Goal: Information Seeking & Learning: Learn about a topic

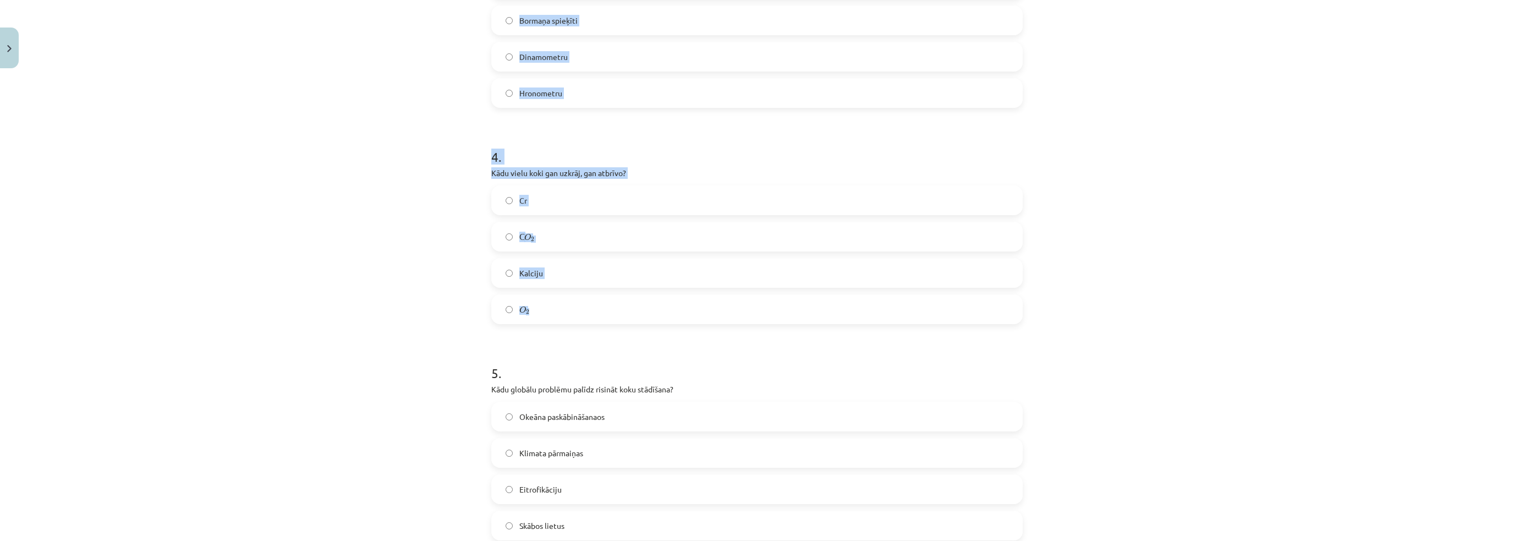
scroll to position [828, 0]
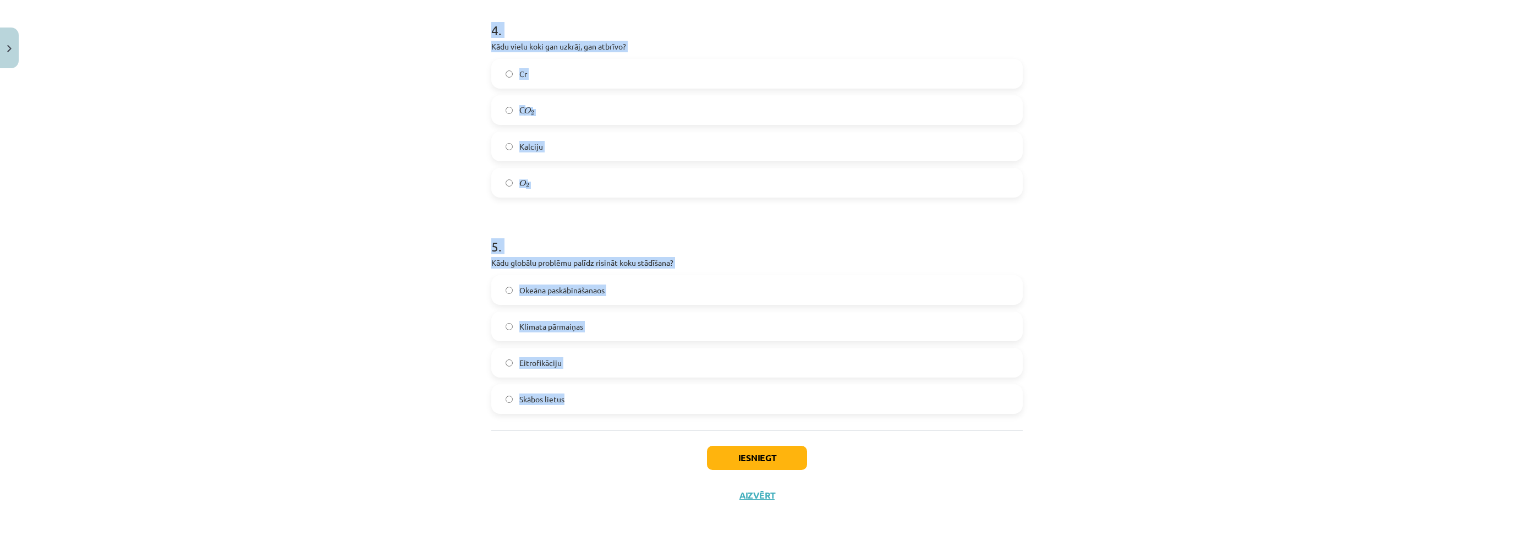
drag, startPoint x: 482, startPoint y: 220, endPoint x: 598, endPoint y: 393, distance: 208.6
copy form "Cik % no kopējās mežu platības [GEOGRAPHIC_DATA] veido pirmatnējie jeb cilvēku …"
click at [277, 160] on div "Mācību tēma: Bioloģijas 9. klases 1. ieskaites mācību materiāls - laboratorijas…" at bounding box center [757, 270] width 1514 height 541
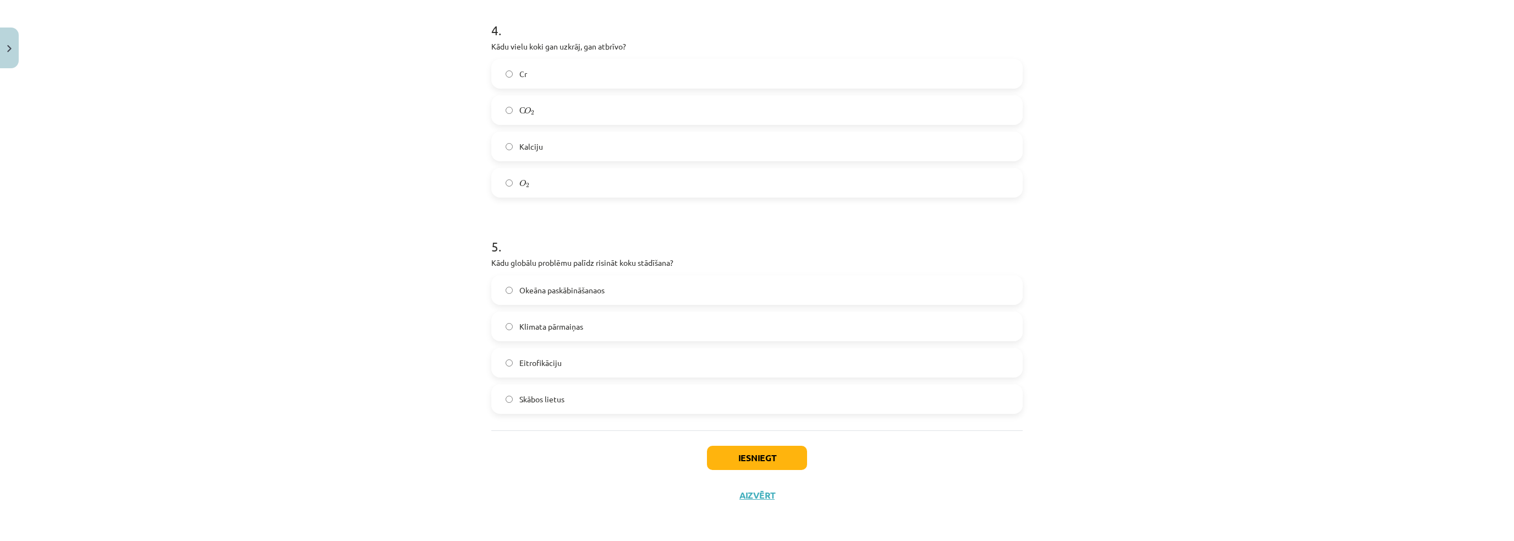
click at [236, 337] on div "Mācību tēma: Bioloģijas 9. klases 1. ieskaites mācību materiāls - laboratorijas…" at bounding box center [757, 270] width 1514 height 541
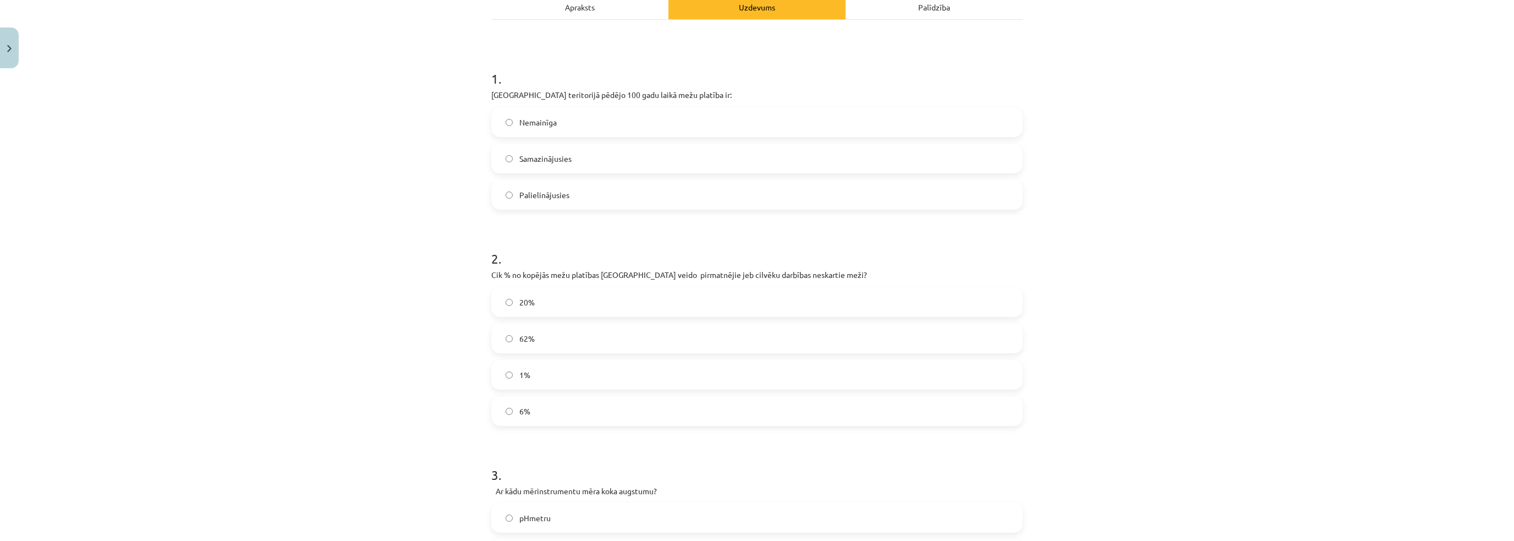
click at [540, 380] on label "1%" at bounding box center [756, 375] width 529 height 28
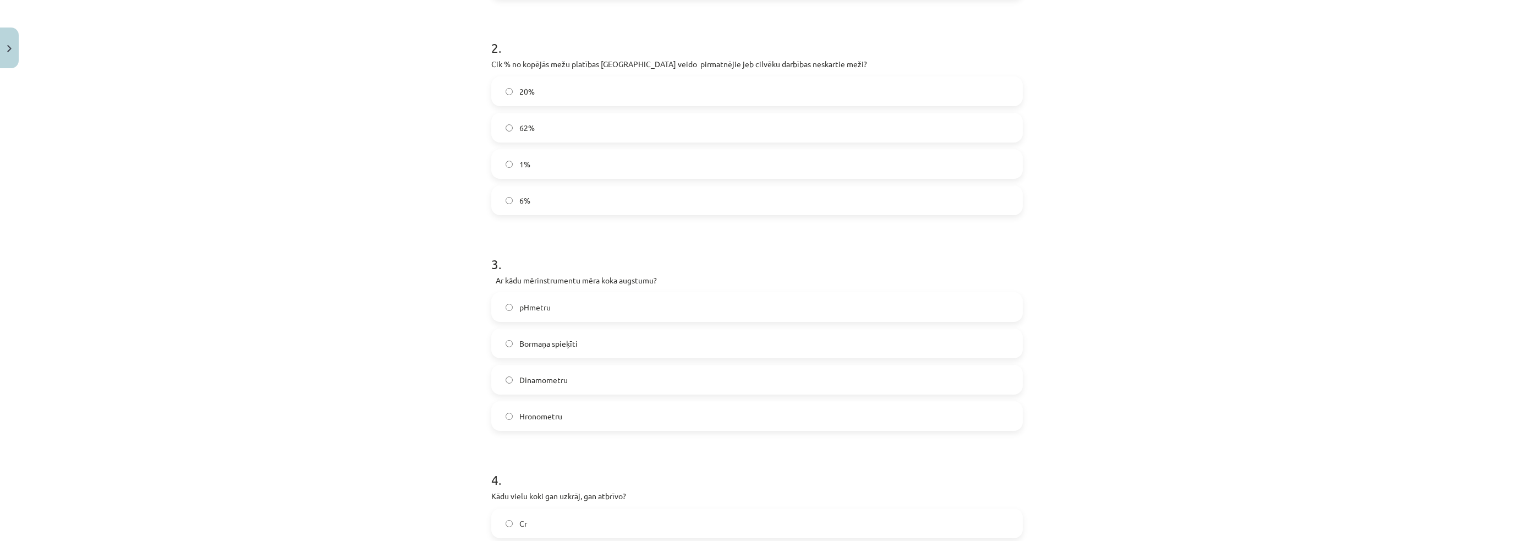
scroll to position [387, 0]
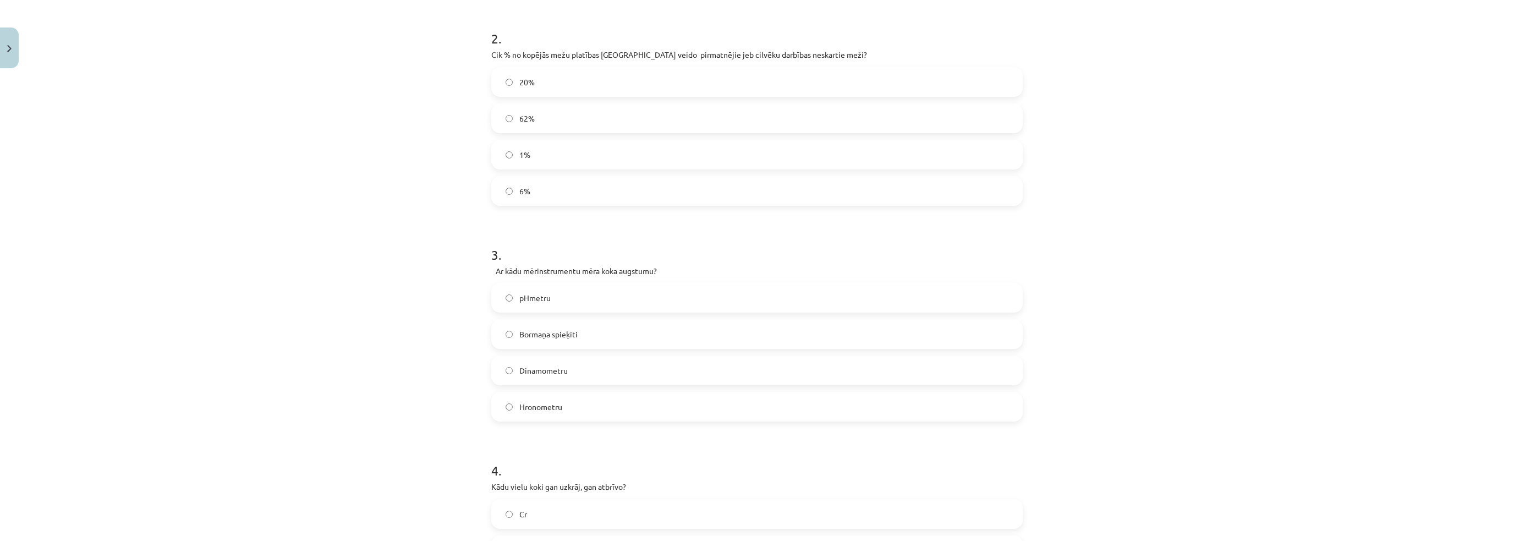
click at [537, 339] on span "Bormaņa spieķīti" at bounding box center [548, 335] width 58 height 12
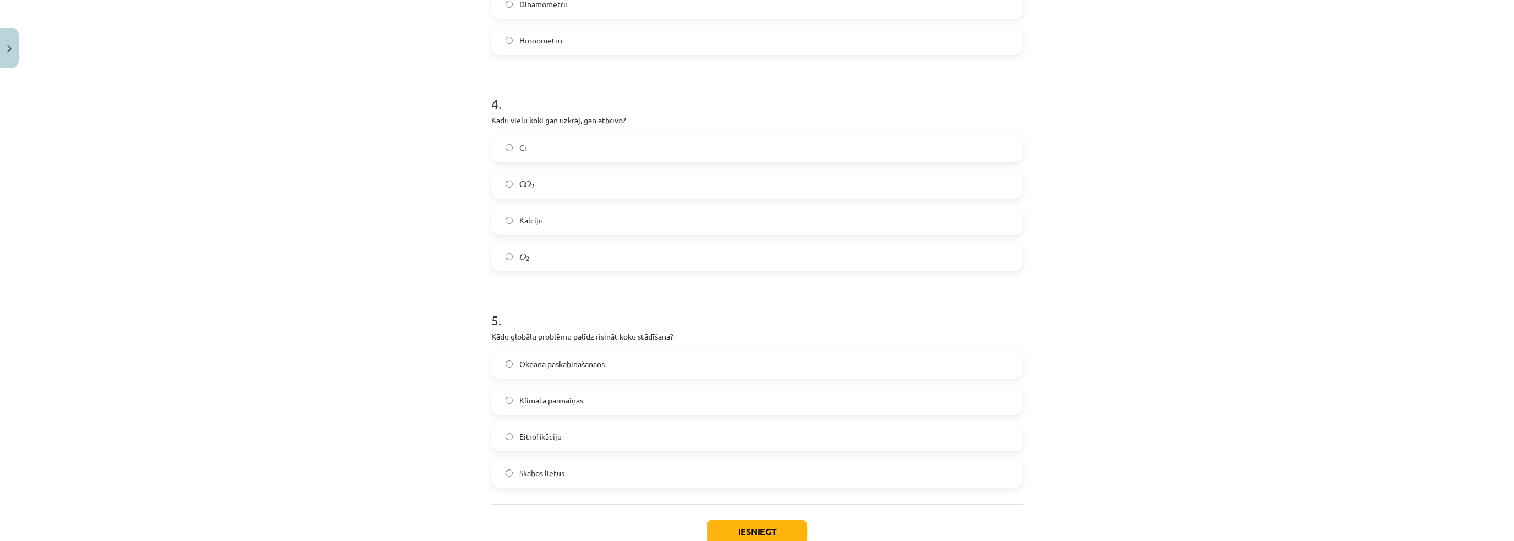
scroll to position [773, 0]
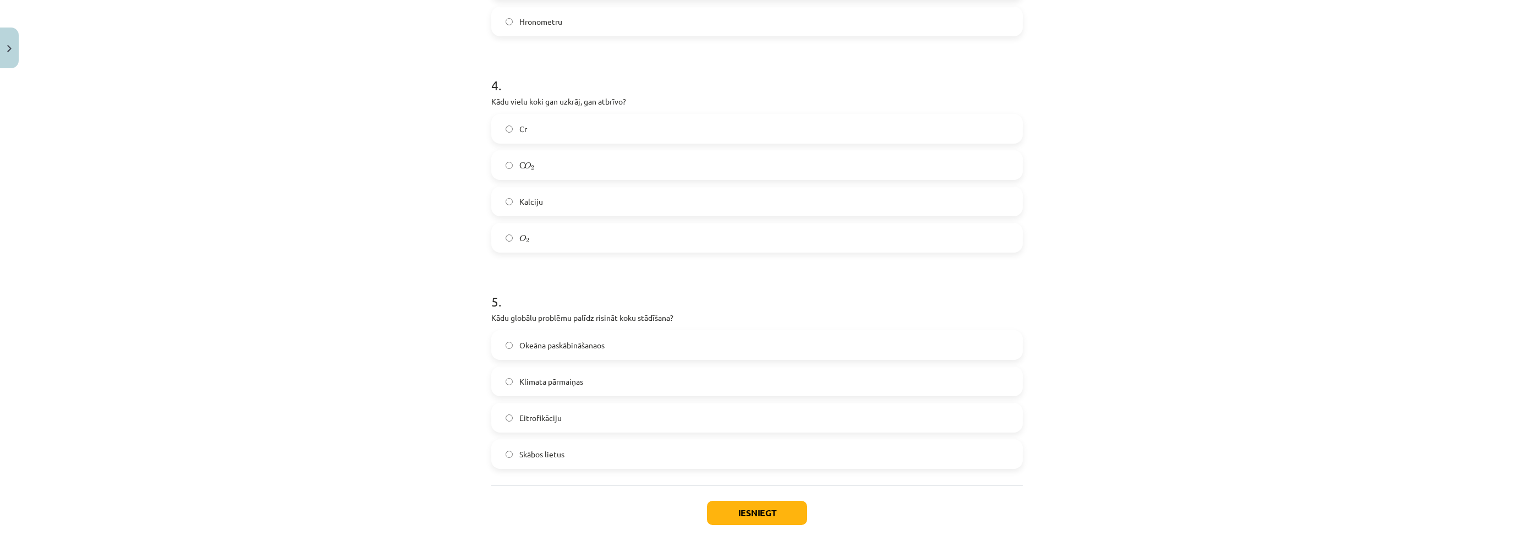
click at [406, 369] on div "Mācību tēma: Bioloģijas 9. klases 1. ieskaites mācību materiāls - laboratorijas…" at bounding box center [757, 270] width 1514 height 541
click at [550, 231] on label "O 2 O 2" at bounding box center [756, 238] width 529 height 28
click at [545, 377] on span "Klimata pārmaiņas" at bounding box center [551, 382] width 64 height 12
click at [786, 517] on button "Iesniegt" at bounding box center [757, 513] width 100 height 24
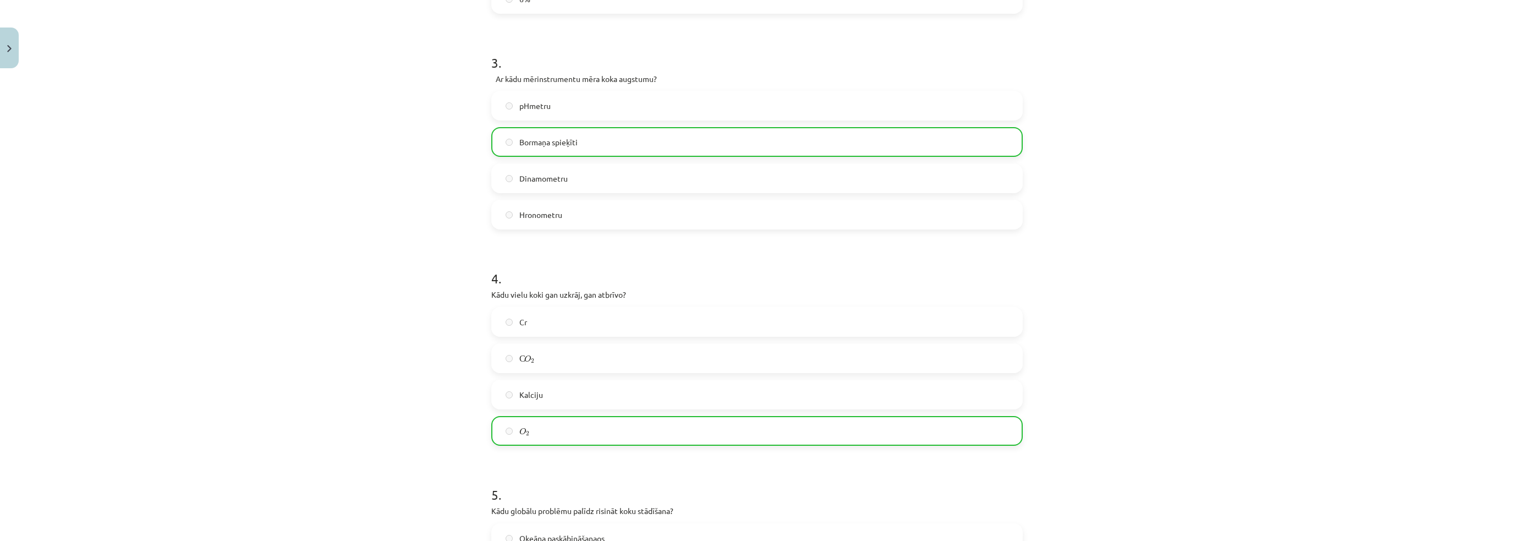
scroll to position [862, 0]
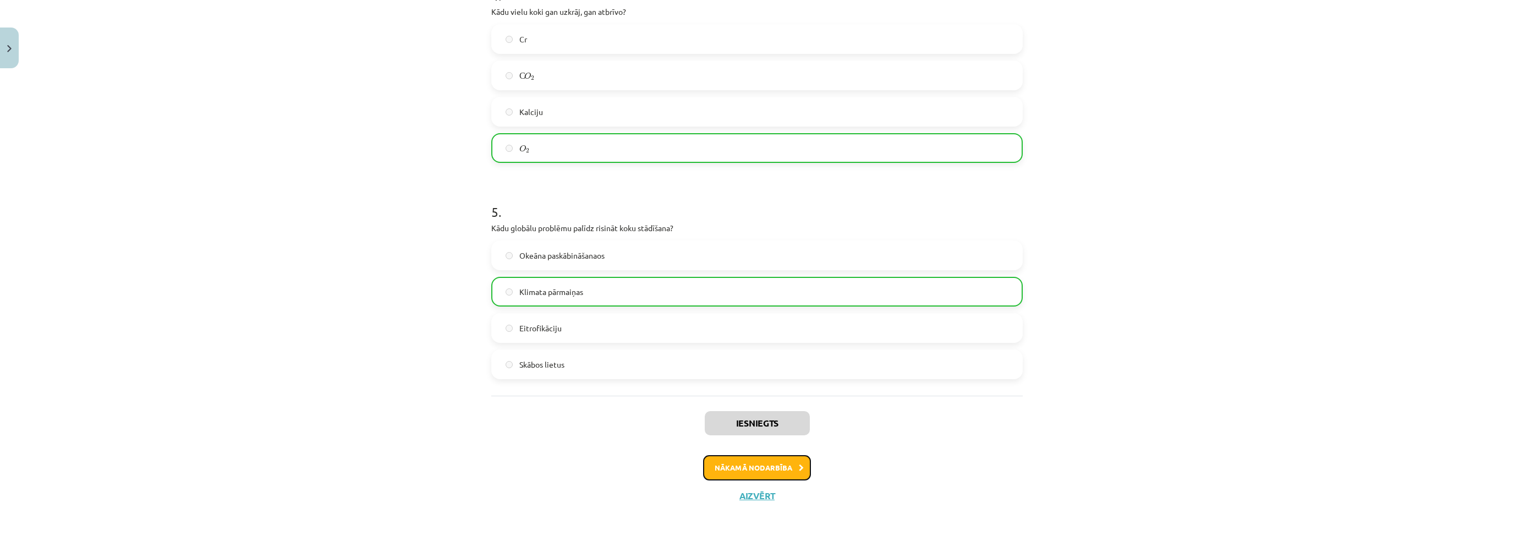
click at [758, 473] on button "Nākamā nodarbība" at bounding box center [757, 467] width 108 height 25
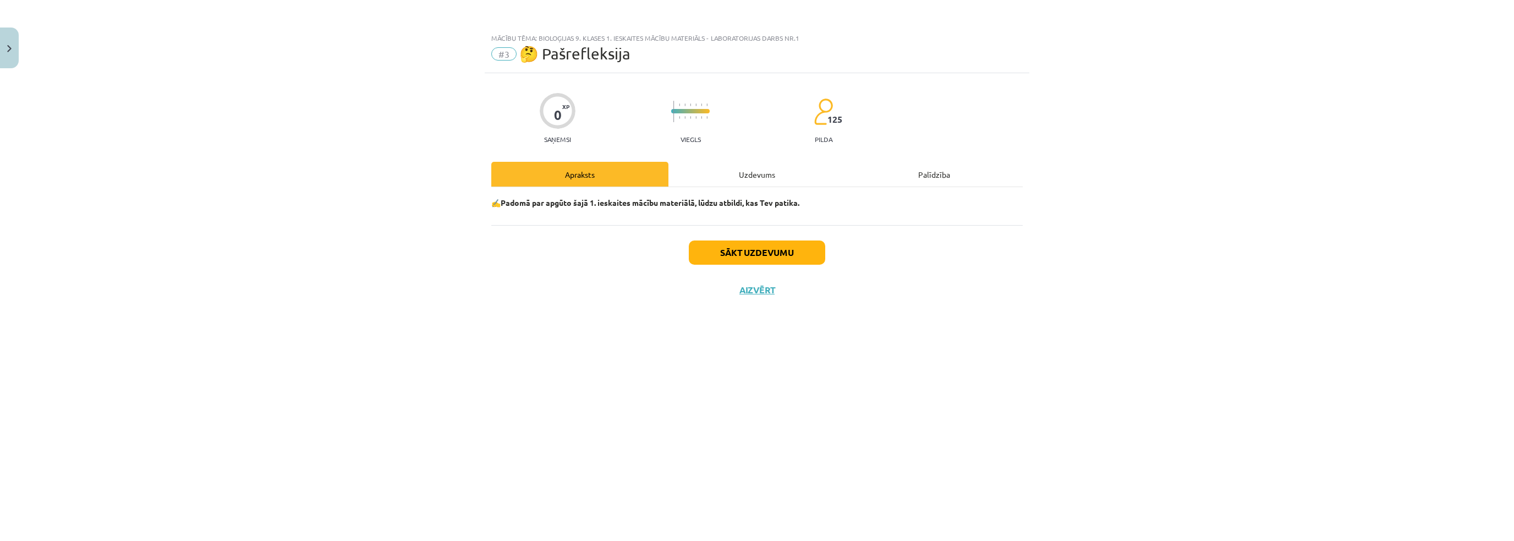
scroll to position [0, 0]
click at [708, 174] on div "Uzdevums" at bounding box center [757, 174] width 177 height 25
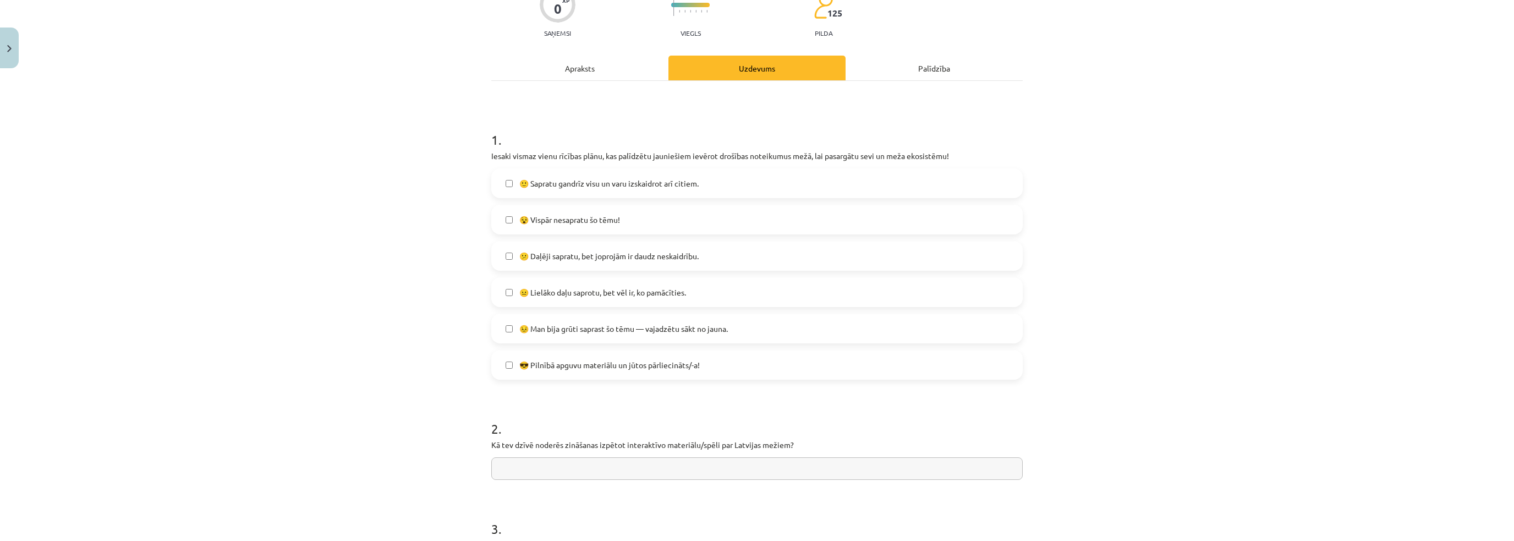
scroll to position [110, 0]
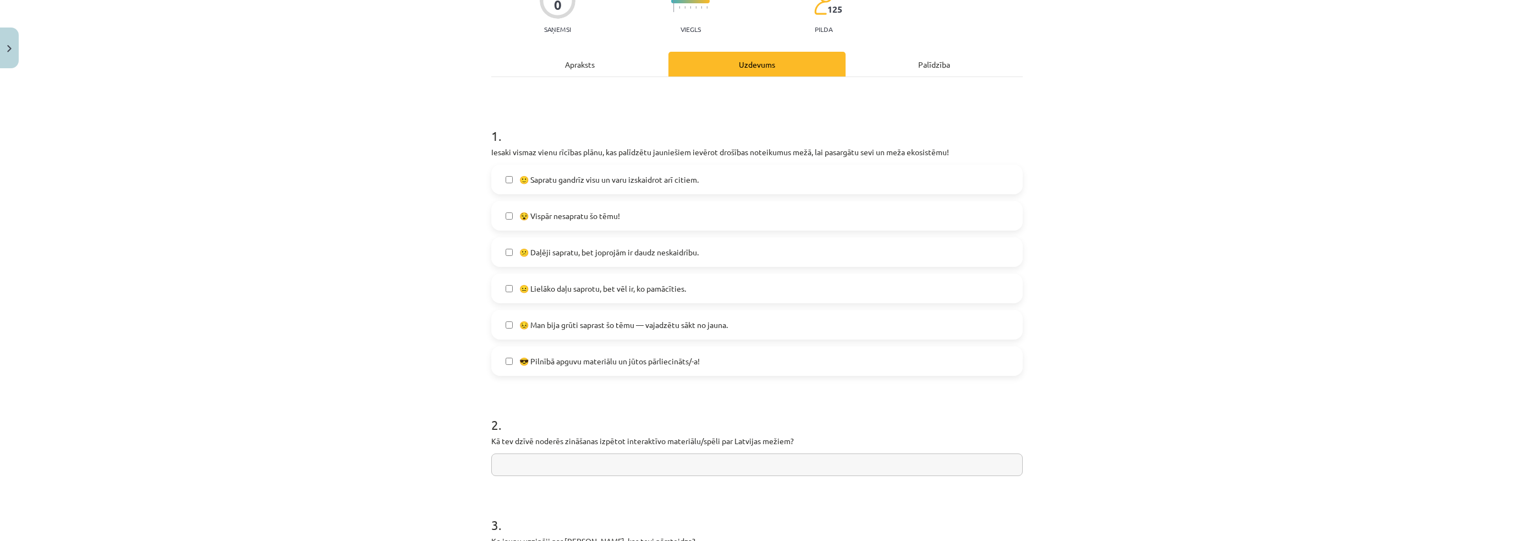
click at [528, 255] on span "😕 Daļēji sapratu, bet joprojām ir daudz neskaidrību." at bounding box center [608, 253] width 179 height 12
click at [555, 286] on span "😐 Lielāko daļu saprotu, bet vēl ir, ko pamācīties." at bounding box center [602, 289] width 167 height 12
click at [419, 271] on div "Mācību tēma: Bioloģijas 9. klases 1. ieskaites mācību materiāls - laboratorijas…" at bounding box center [757, 270] width 1514 height 541
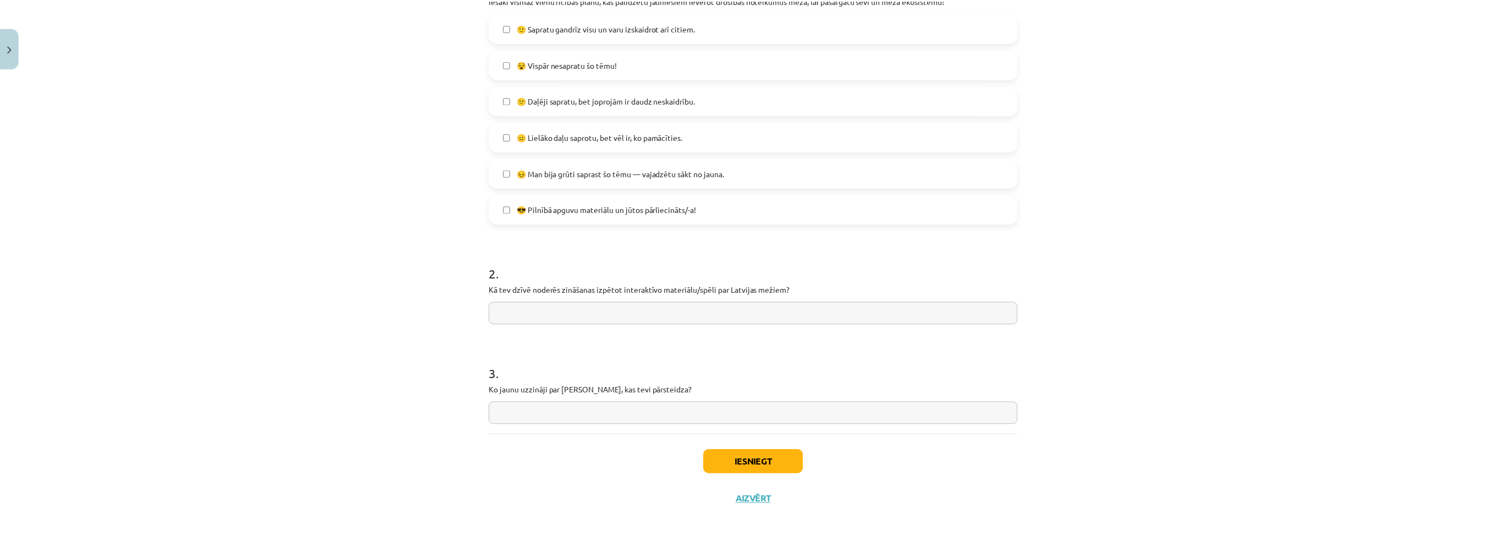
scroll to position [266, 0]
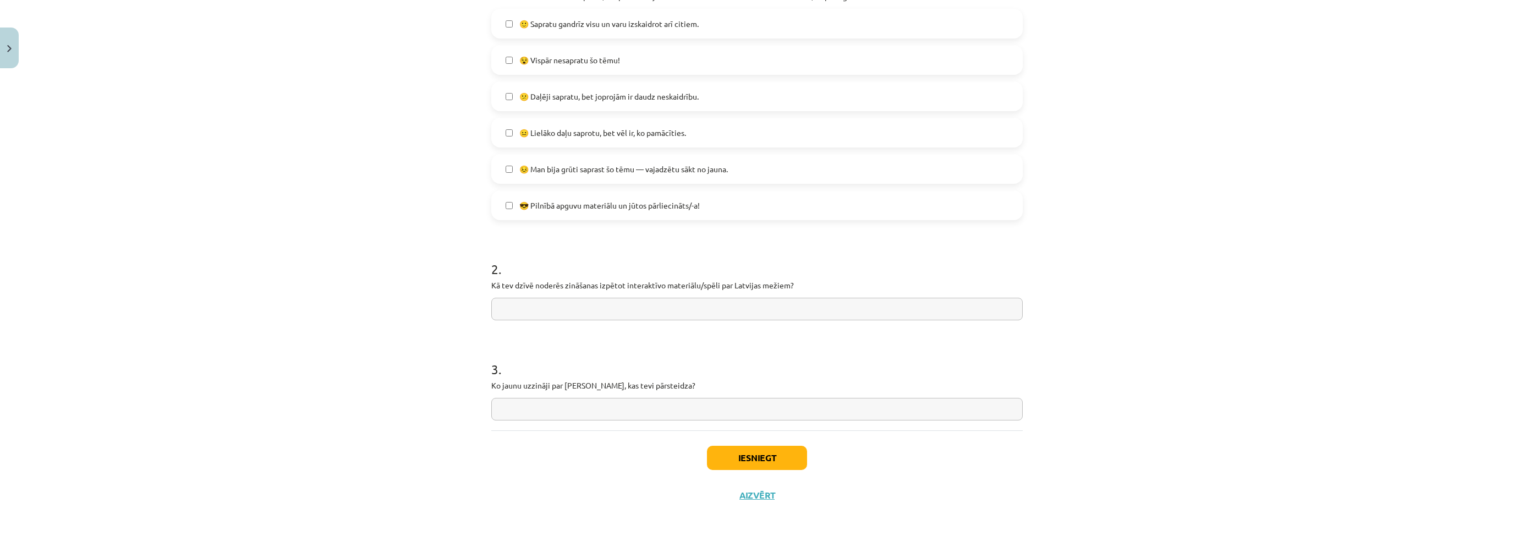
click at [554, 310] on input "text" at bounding box center [757, 309] width 532 height 23
click at [743, 460] on button "Iesniegt" at bounding box center [757, 458] width 100 height 24
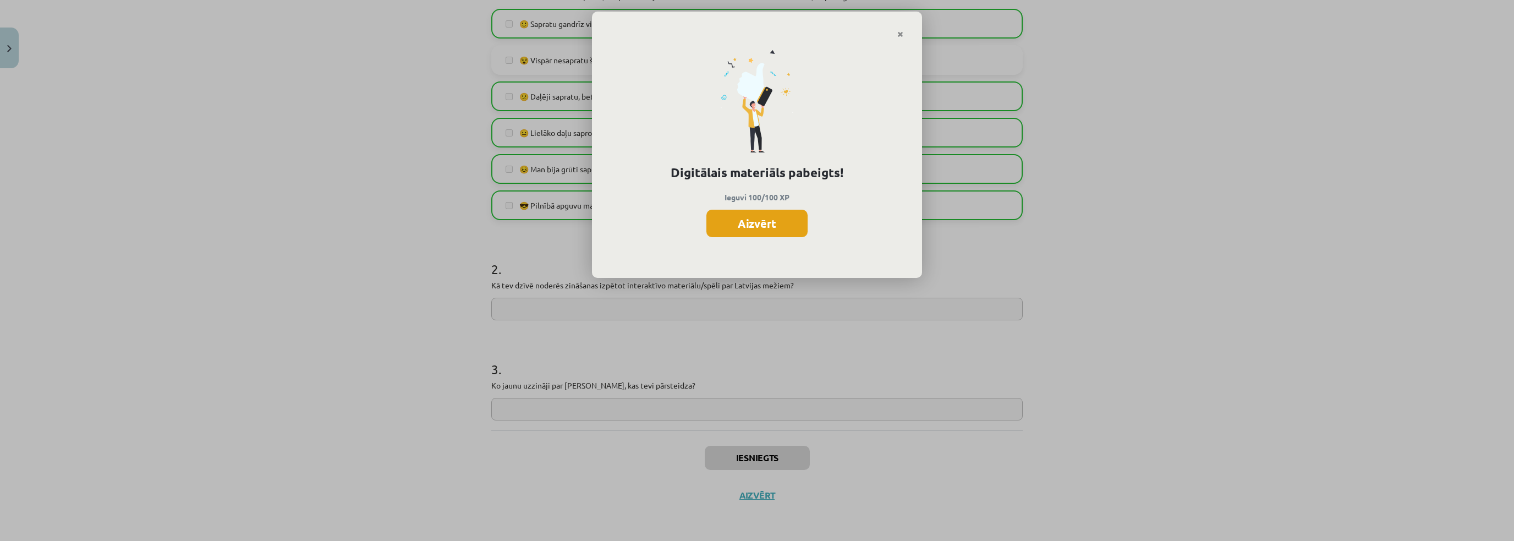
click at [775, 228] on button "Aizvērt" at bounding box center [757, 224] width 101 height 28
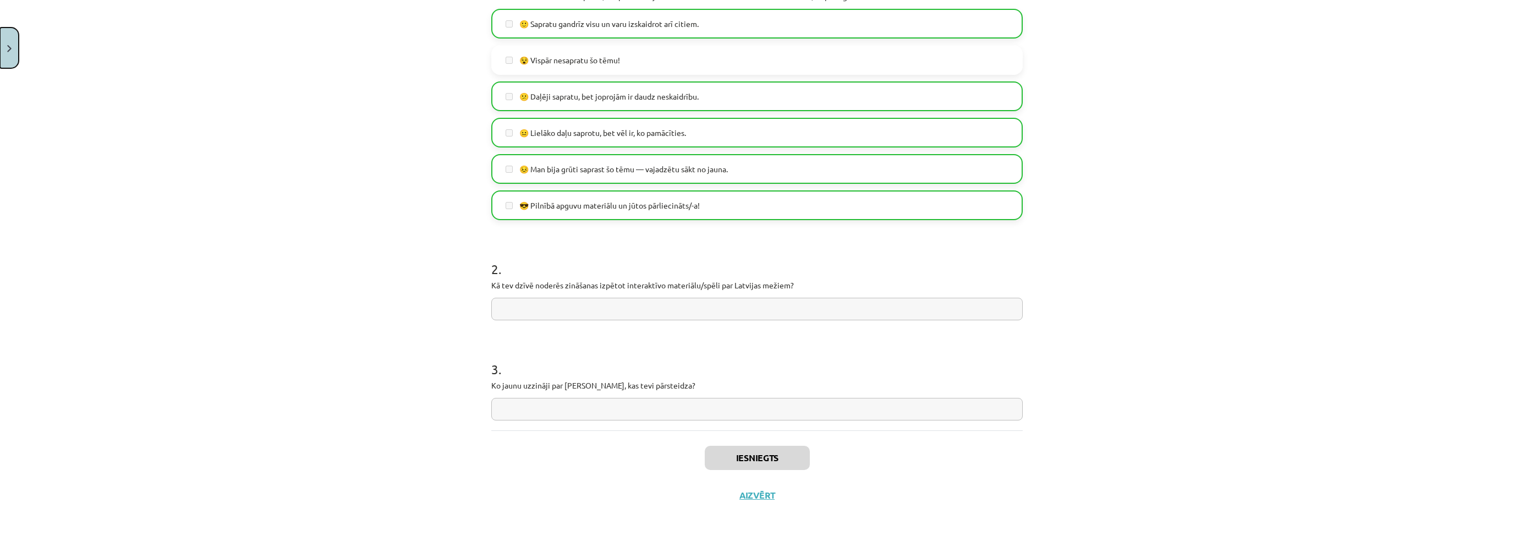
click at [10, 51] on img "Close" at bounding box center [9, 48] width 4 height 7
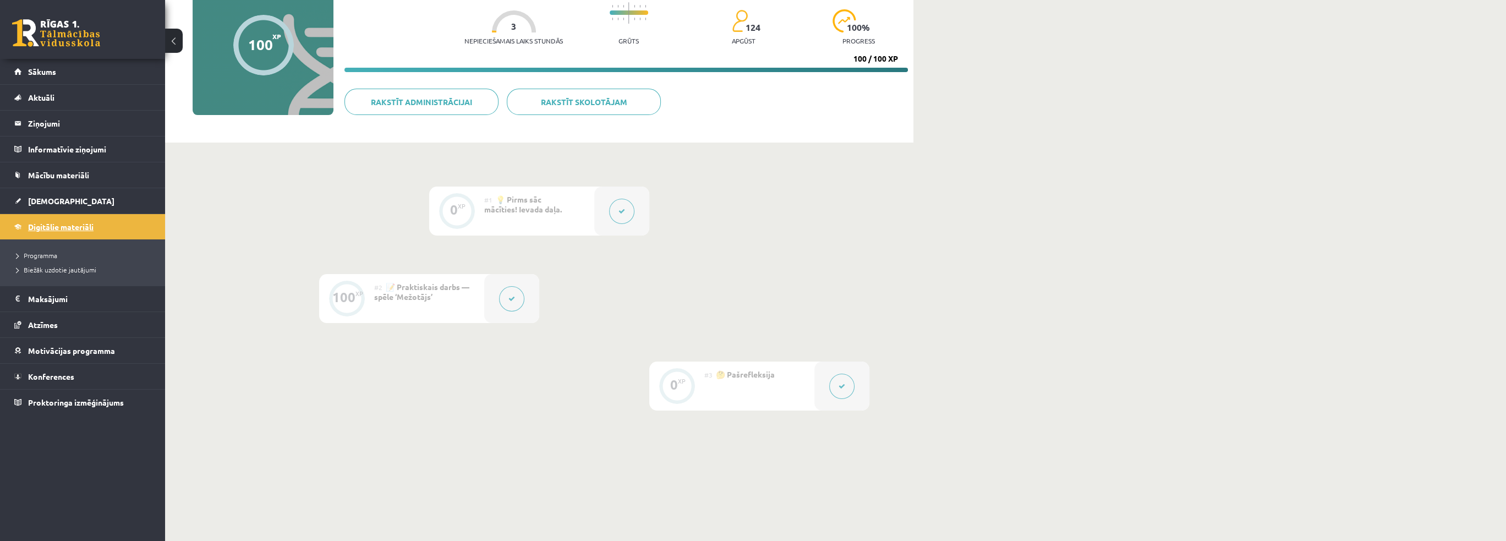
click at [52, 231] on link "Digitālie materiāli" at bounding box center [82, 226] width 137 height 25
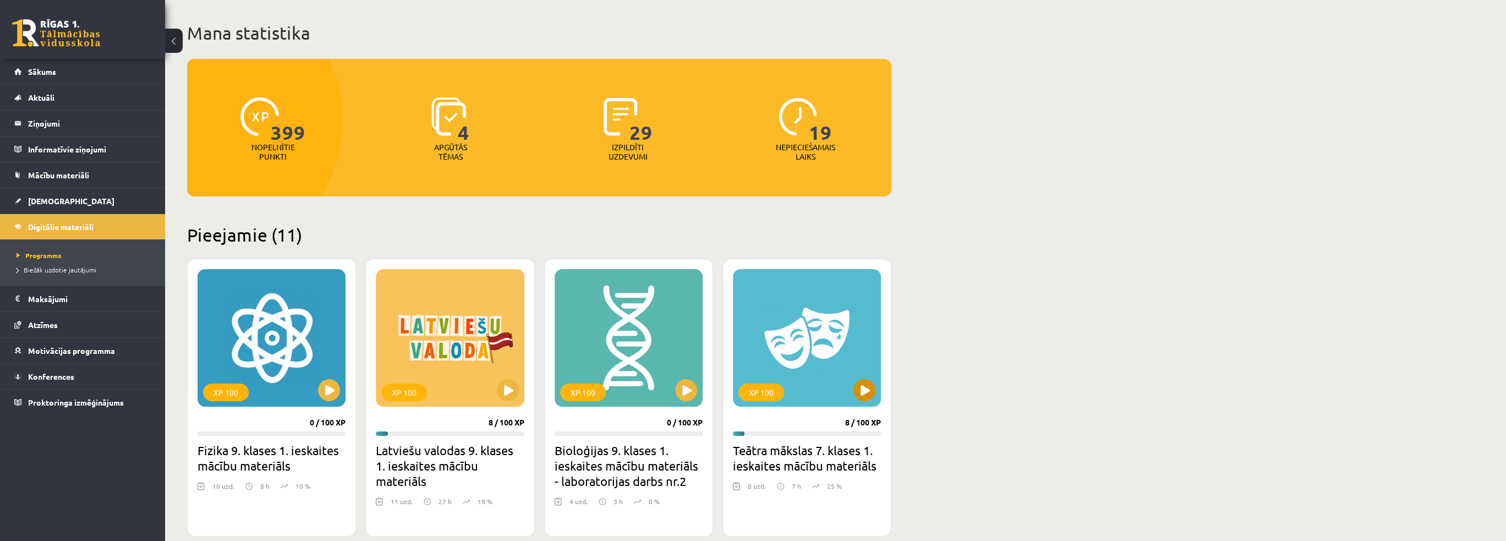
scroll to position [110, 0]
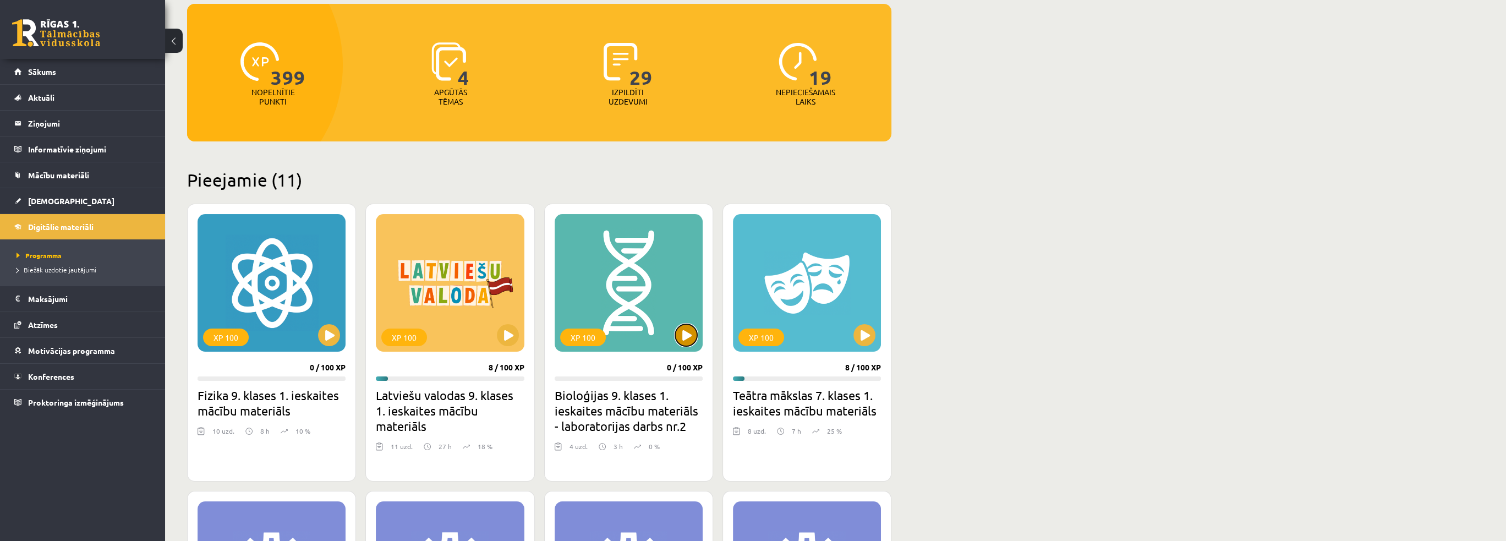
click at [686, 339] on button at bounding box center [686, 335] width 22 height 22
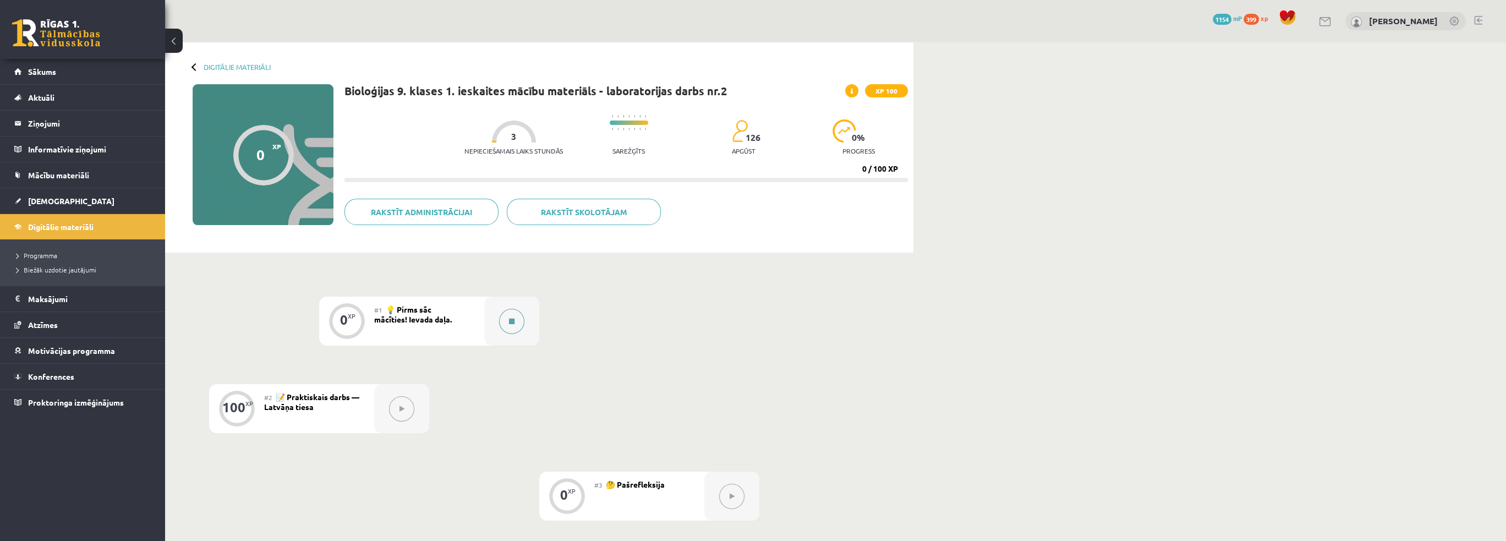
click at [513, 316] on button at bounding box center [511, 321] width 25 height 25
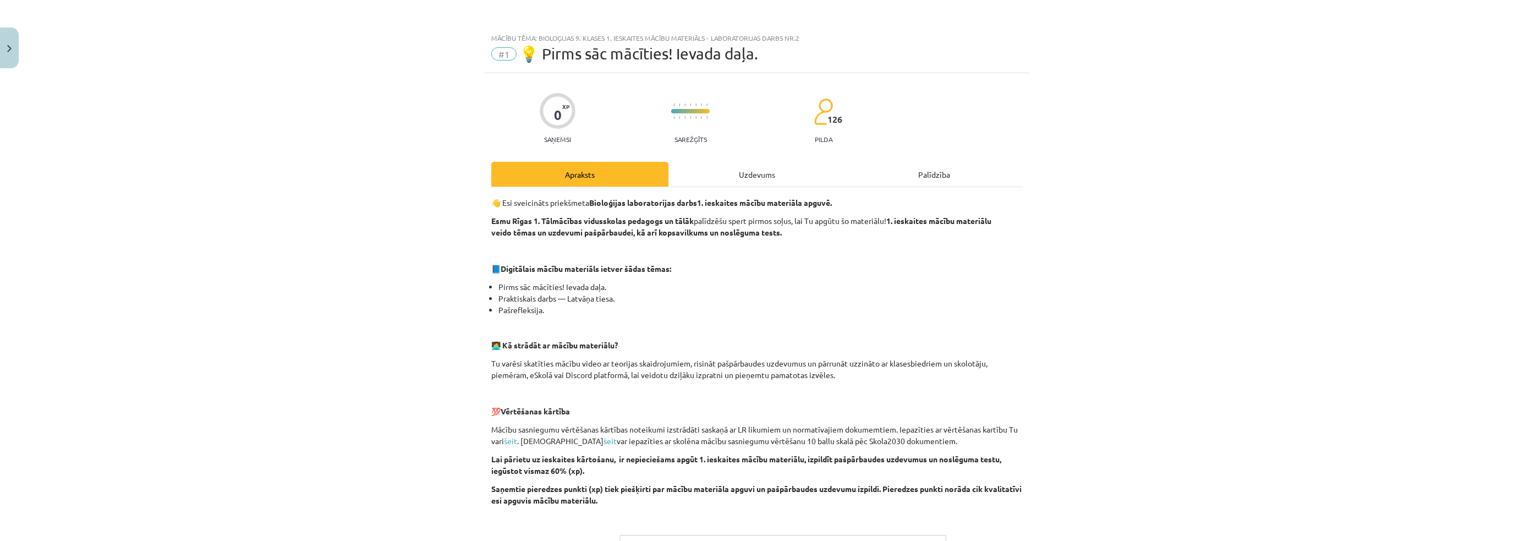
click at [738, 169] on div "Uzdevums" at bounding box center [757, 174] width 177 height 25
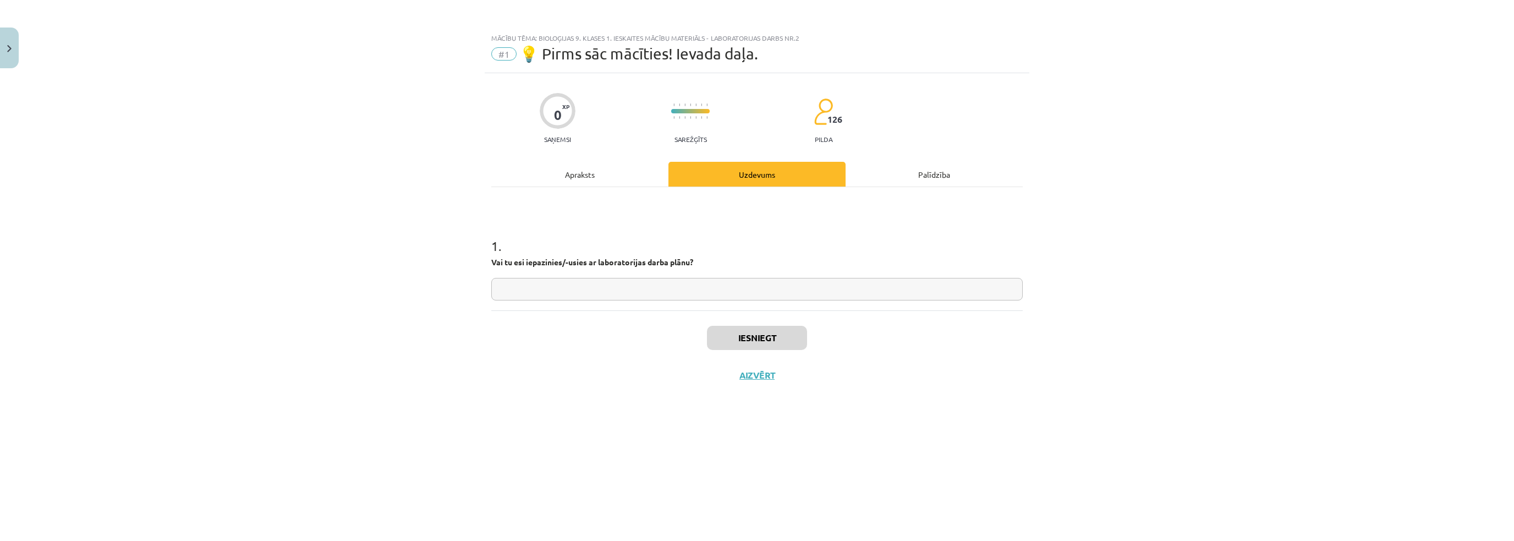
click at [588, 292] on input "text" at bounding box center [757, 289] width 532 height 23
type input "*"
type input "**"
click at [728, 344] on button "Iesniegt" at bounding box center [757, 338] width 100 height 24
click at [750, 375] on button "Nākamā nodarbība" at bounding box center [757, 382] width 108 height 25
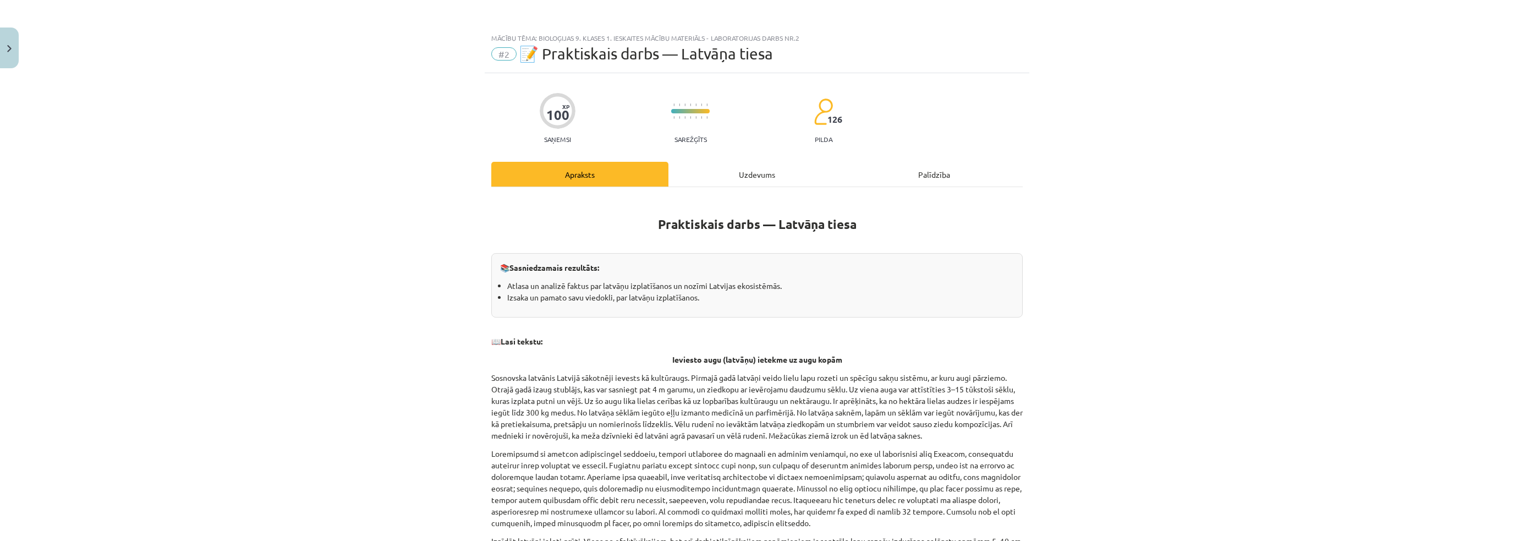
click at [715, 162] on div "Uzdevums" at bounding box center [757, 174] width 177 height 25
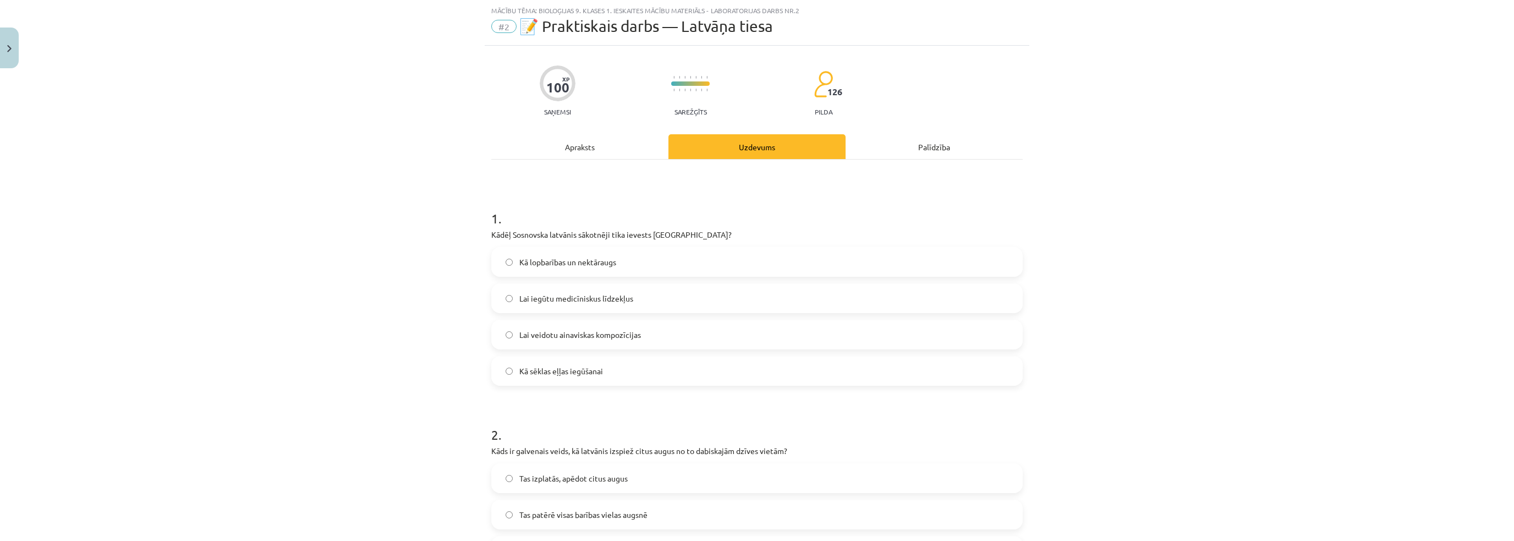
click at [643, 144] on div "Apraksts" at bounding box center [579, 146] width 177 height 25
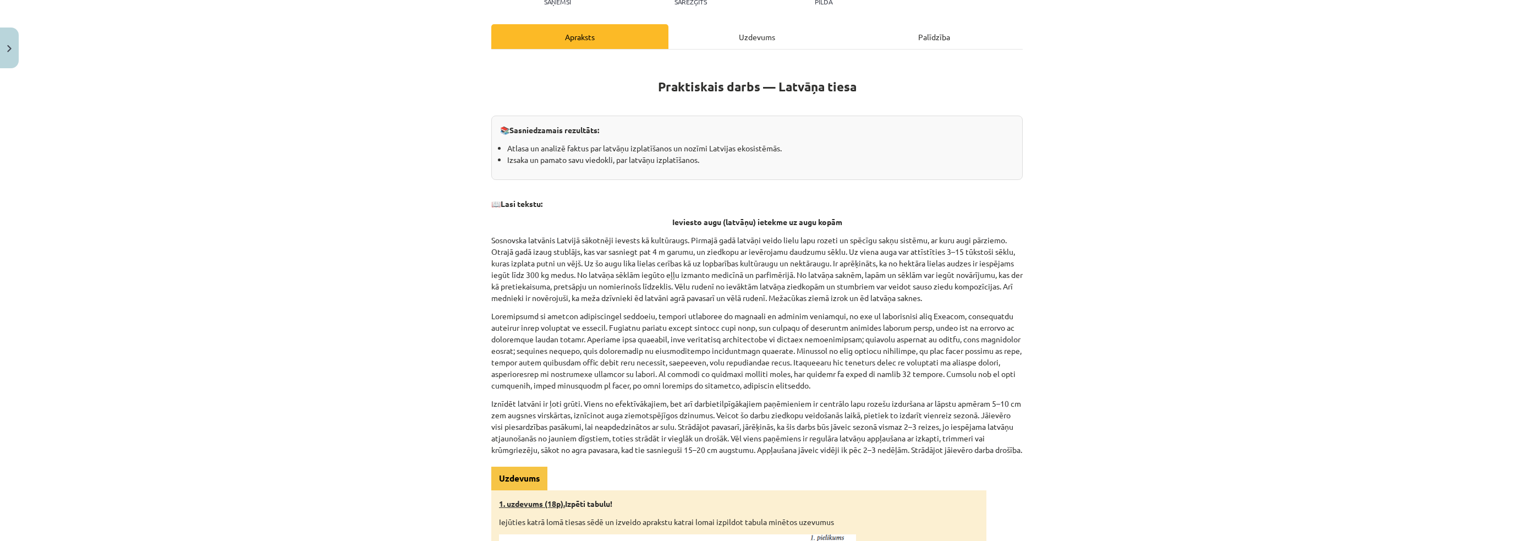
scroll to position [0, 0]
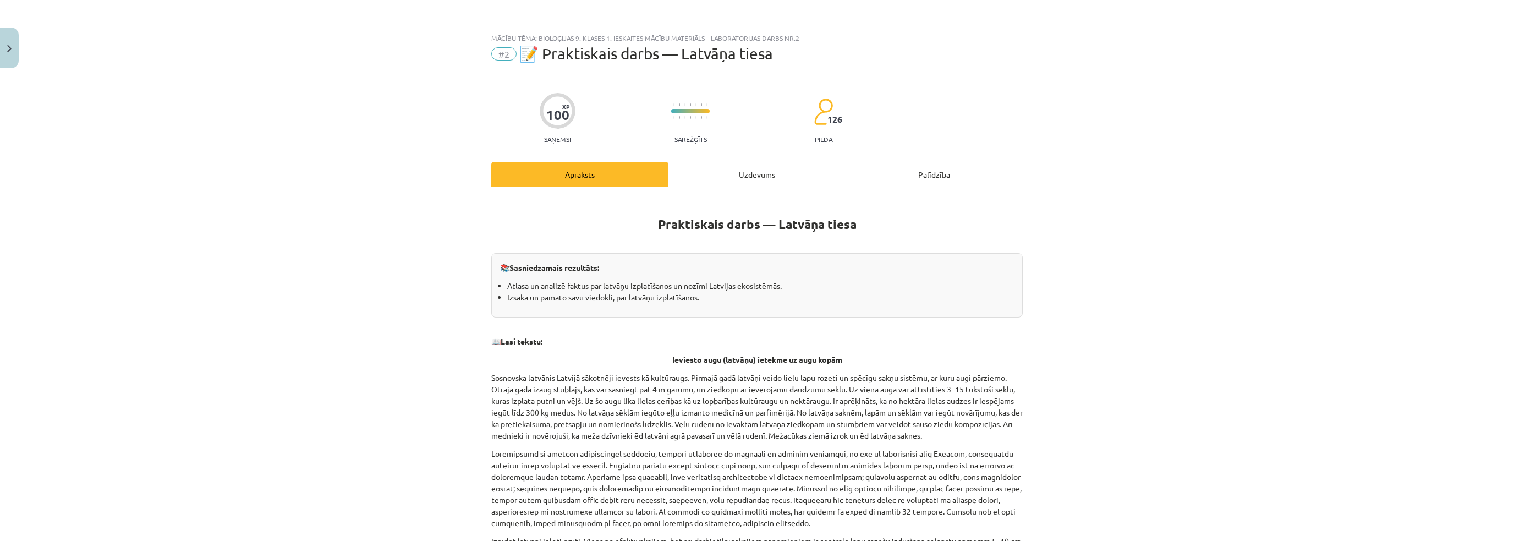
drag, startPoint x: 794, startPoint y: 171, endPoint x: 794, endPoint y: 178, distance: 7.2
click at [794, 178] on div "Uzdevums" at bounding box center [757, 174] width 177 height 25
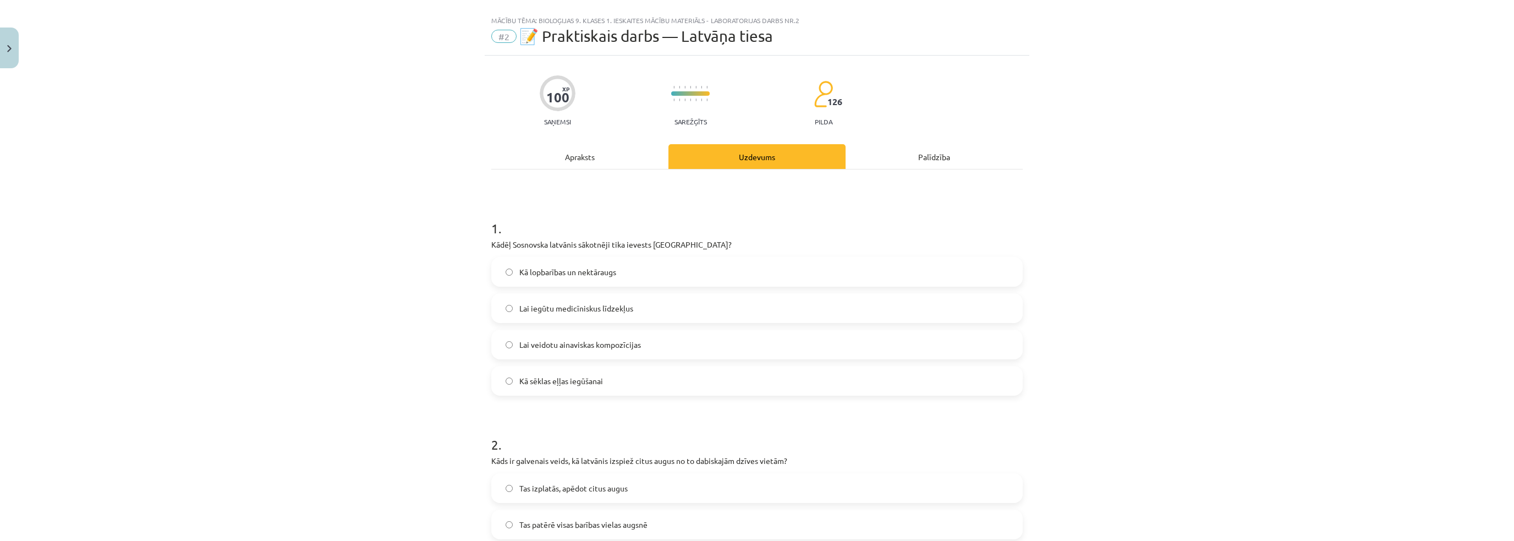
scroll to position [28, 0]
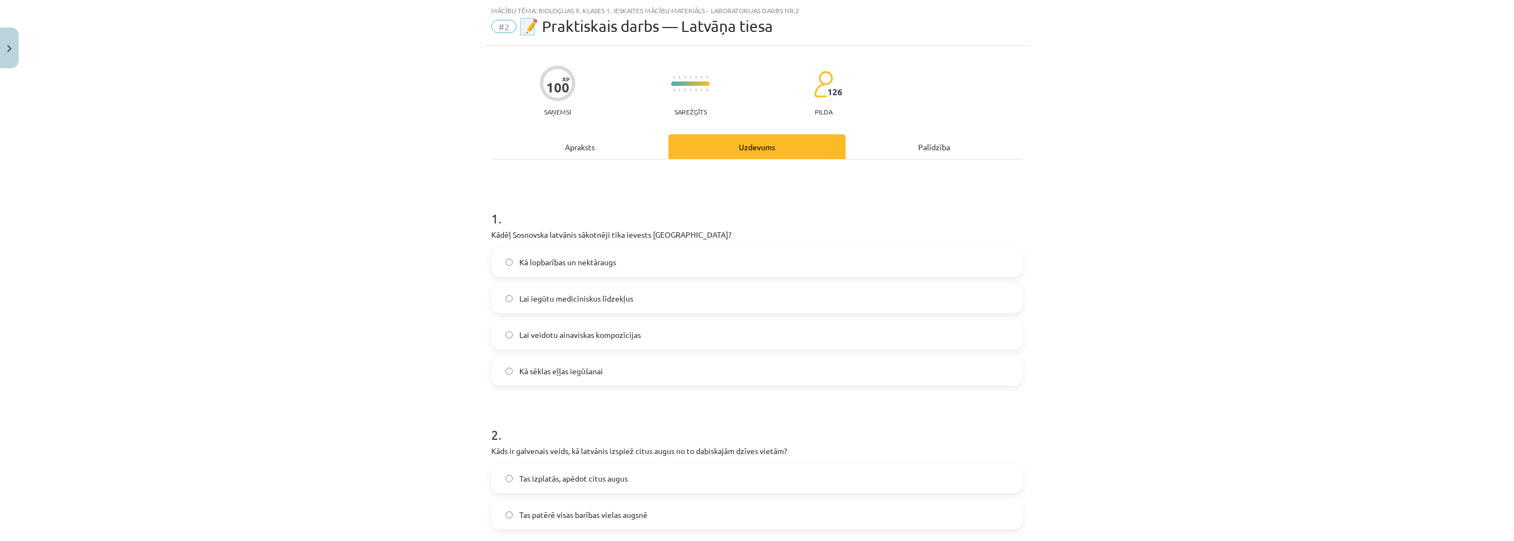
click at [576, 151] on div "Apraksts" at bounding box center [579, 146] width 177 height 25
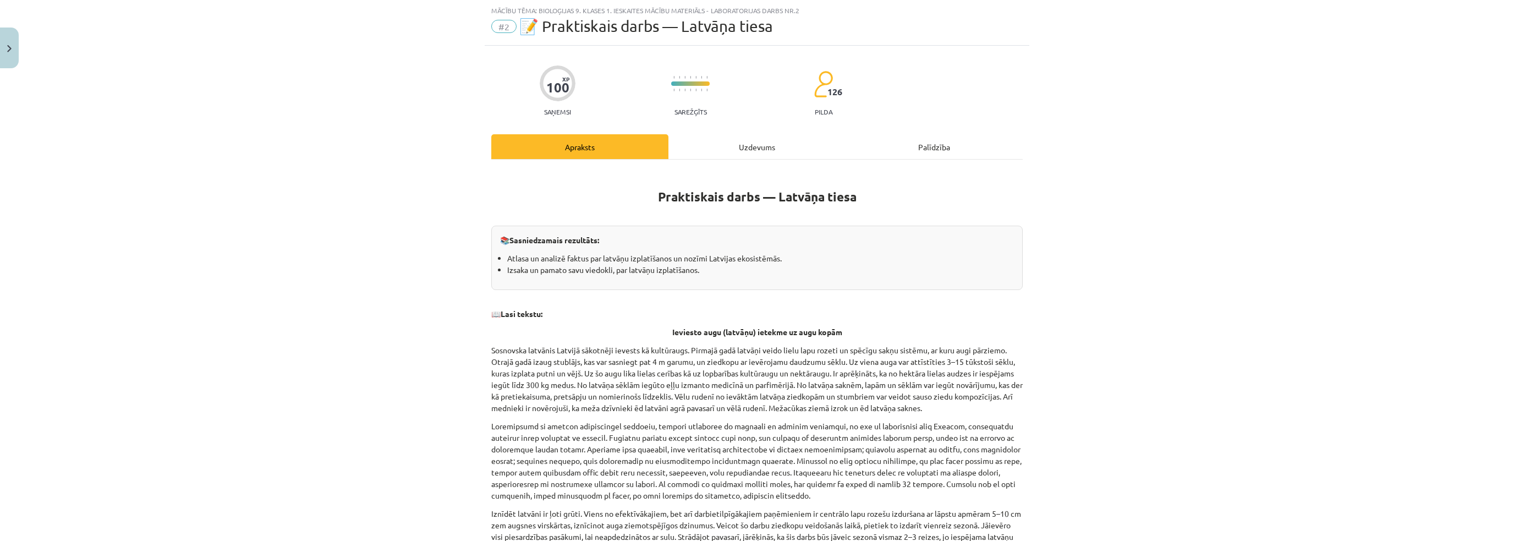
click at [697, 138] on div "Uzdevums" at bounding box center [757, 146] width 177 height 25
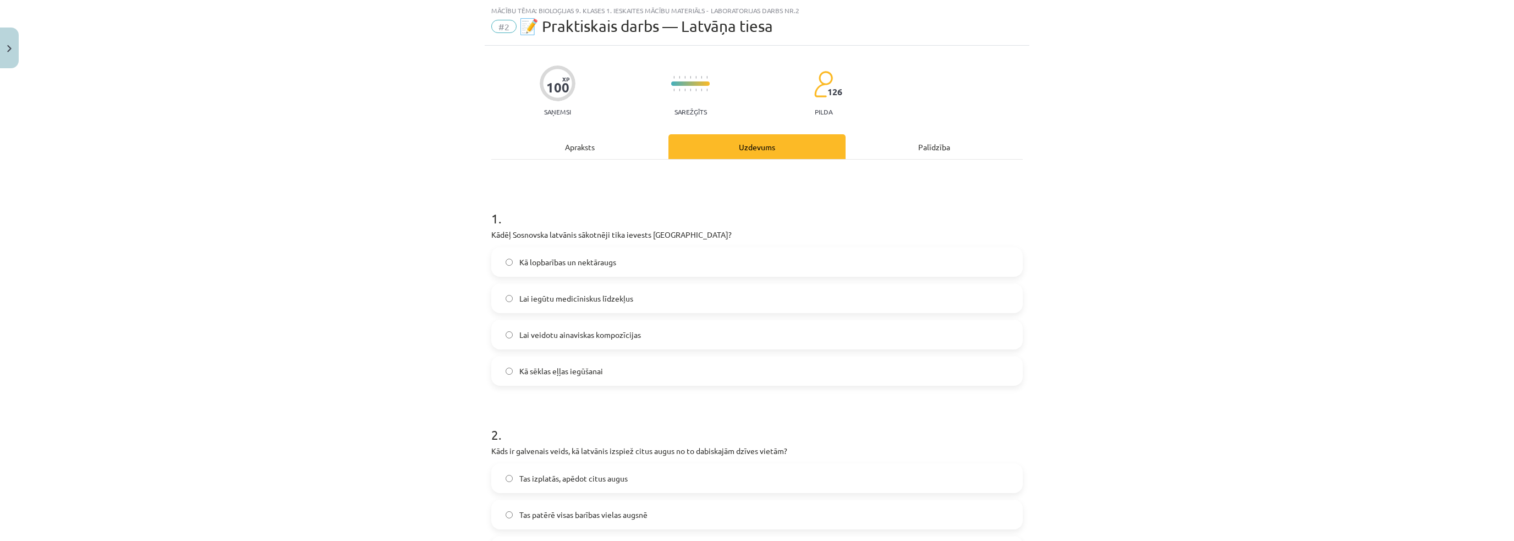
drag, startPoint x: 438, startPoint y: 302, endPoint x: 427, endPoint y: 311, distance: 14.8
click at [429, 310] on div "Mācību tēma: Bioloģijas 9. klases 1. ieskaites mācību materiāls - laboratorijas…" at bounding box center [757, 270] width 1514 height 541
click at [548, 337] on span "Lai veidotu ainaviskas kompozīcijas" at bounding box center [580, 335] width 122 height 12
click at [385, 340] on div "Mācību tēma: Bioloģijas 9. klases 1. ieskaites mācību materiāls - laboratorijas…" at bounding box center [757, 270] width 1514 height 541
click at [577, 146] on div "Apraksts" at bounding box center [579, 146] width 177 height 25
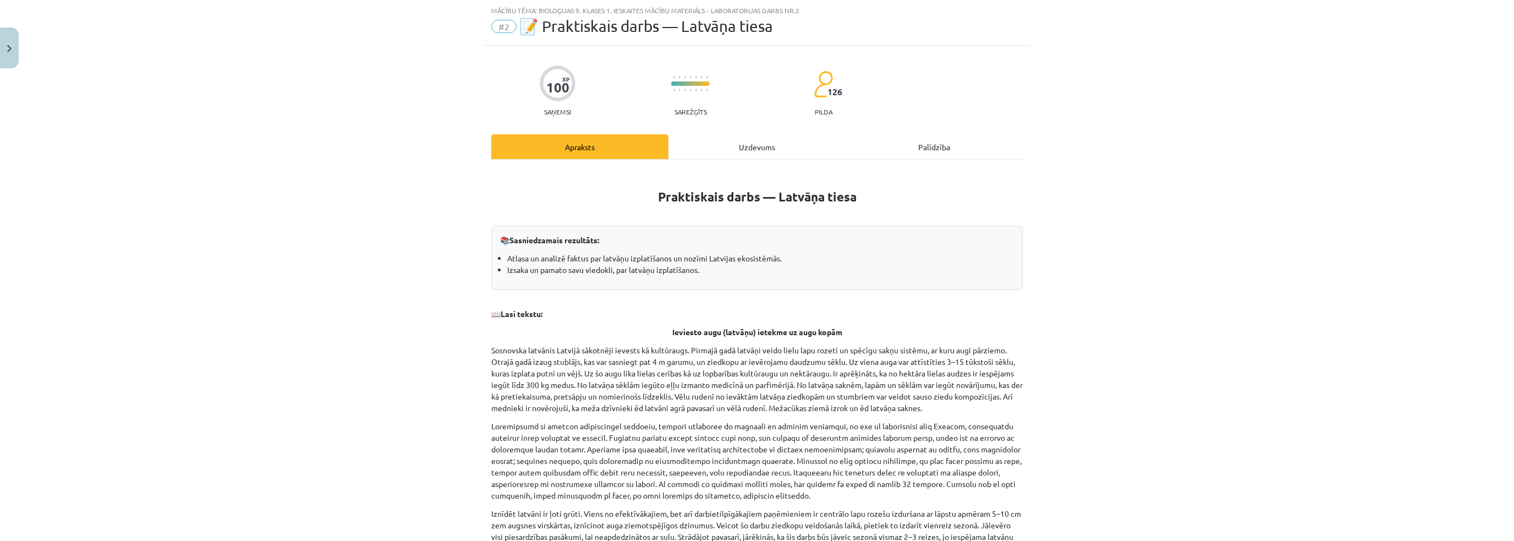
click at [713, 150] on div "Uzdevums" at bounding box center [757, 146] width 177 height 25
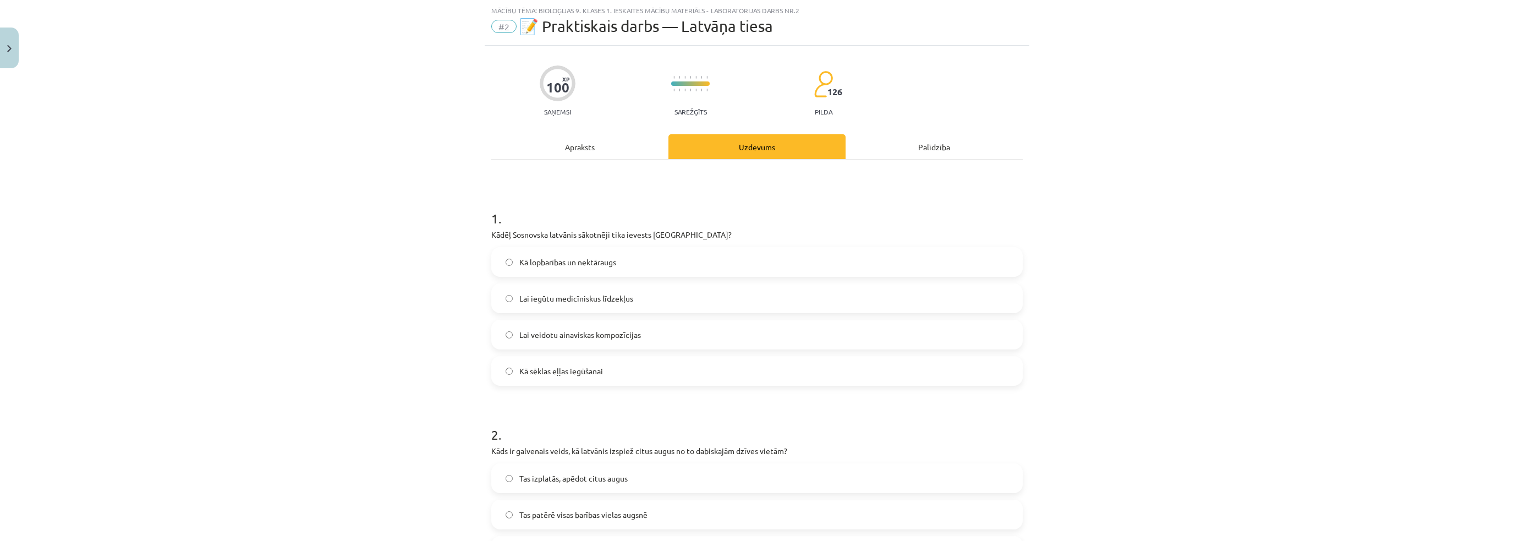
click at [539, 259] on span "Kā lopbarības un nektāraugs" at bounding box center [567, 262] width 97 height 12
click at [364, 316] on div "Mācību tēma: Bioloģijas 9. klases 1. ieskaites mācību materiāls - laboratorijas…" at bounding box center [757, 270] width 1514 height 541
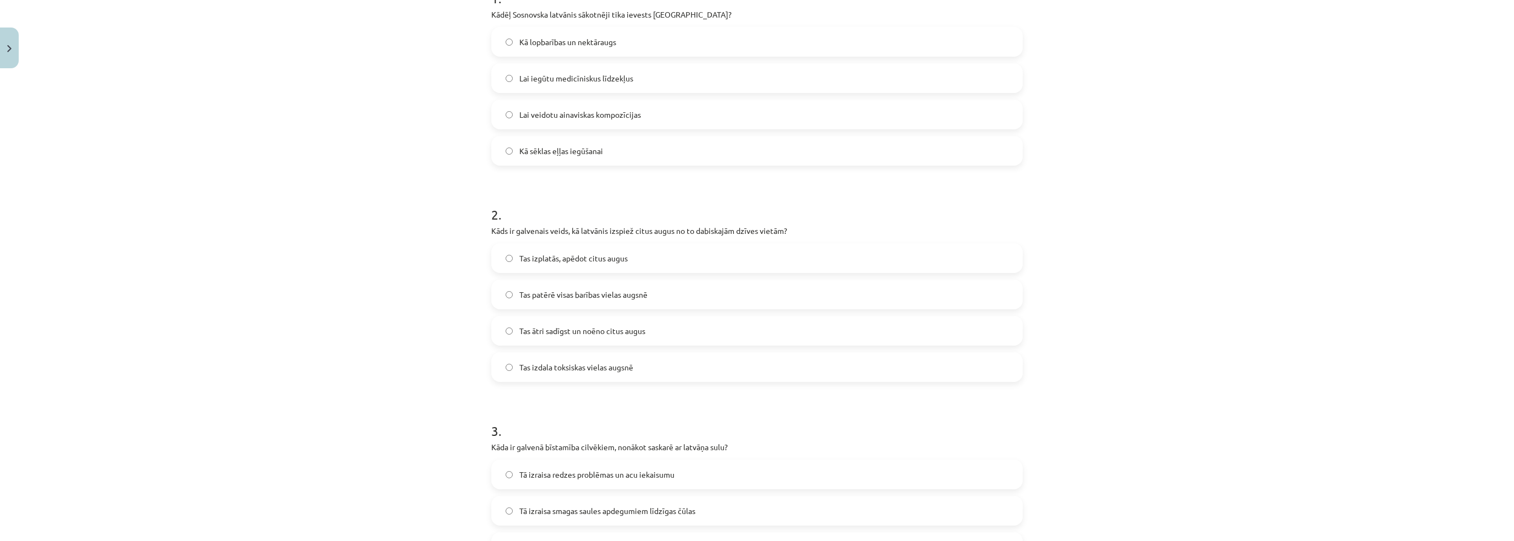
scroll to position [0, 0]
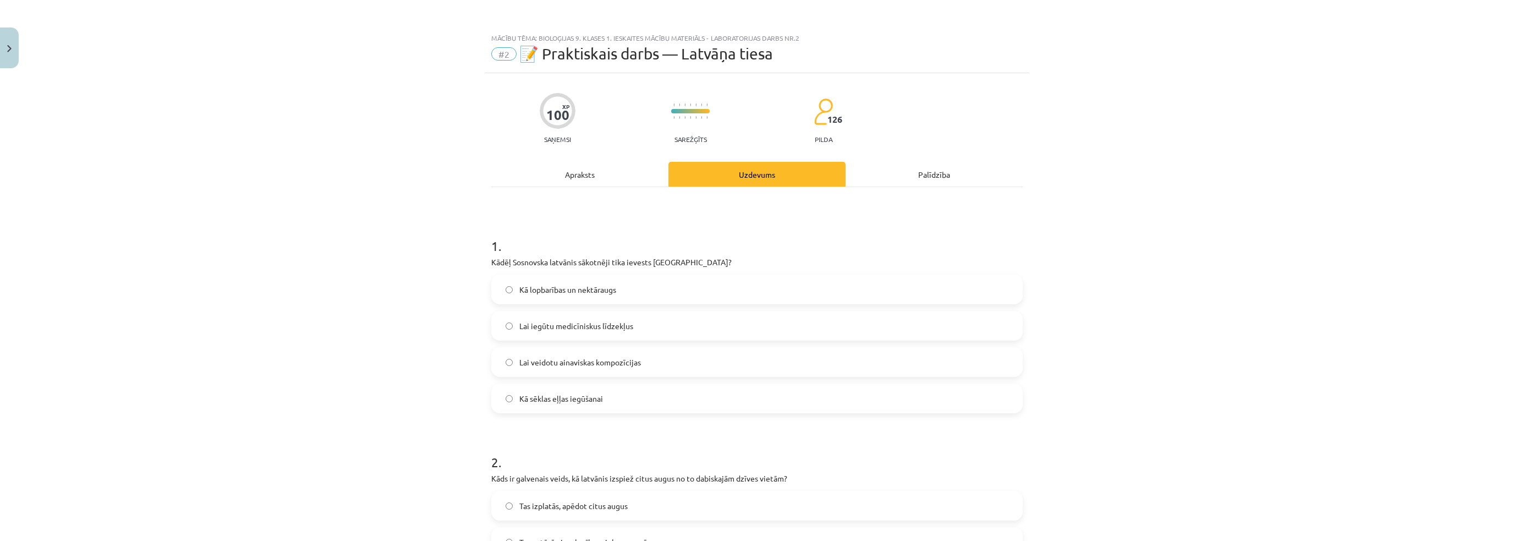
click at [578, 174] on div "Apraksts" at bounding box center [579, 174] width 177 height 25
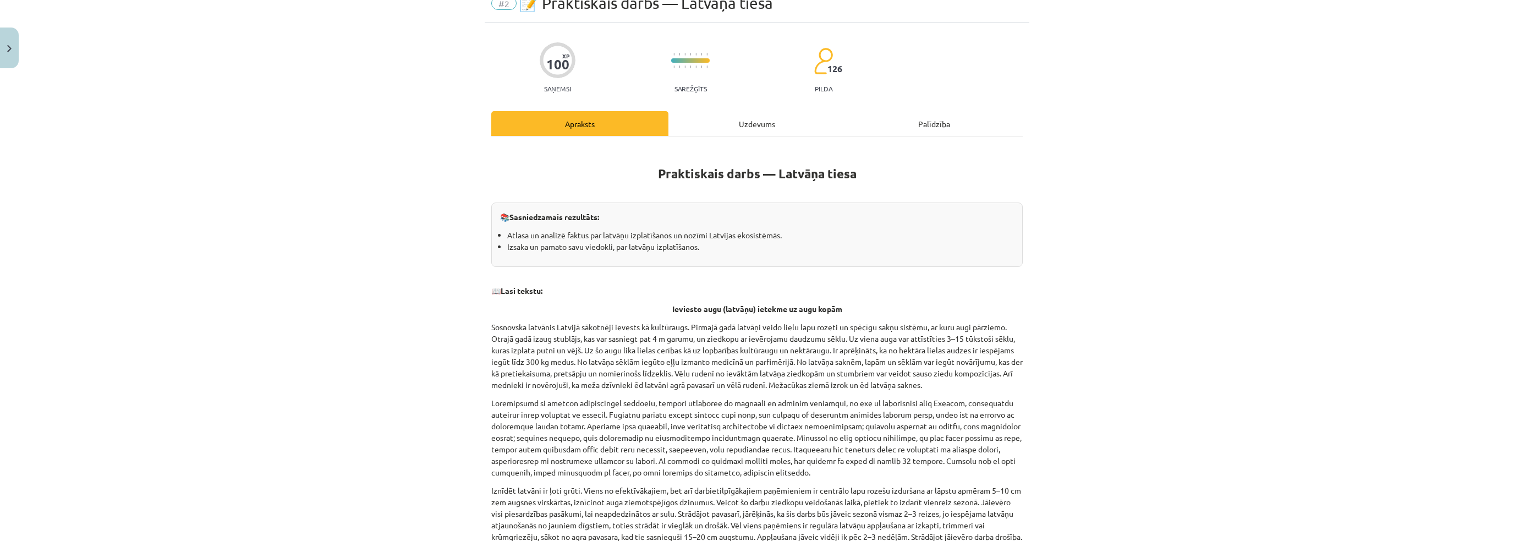
scroll to position [138, 0]
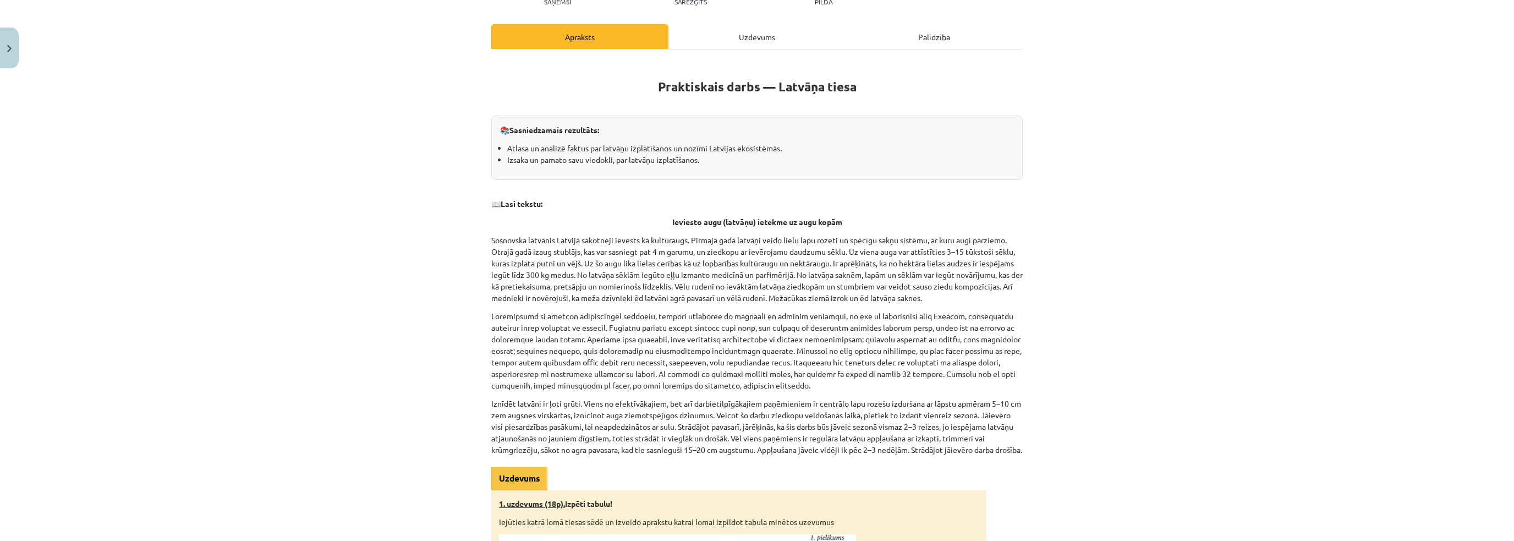
click at [741, 30] on div "Uzdevums" at bounding box center [757, 36] width 177 height 25
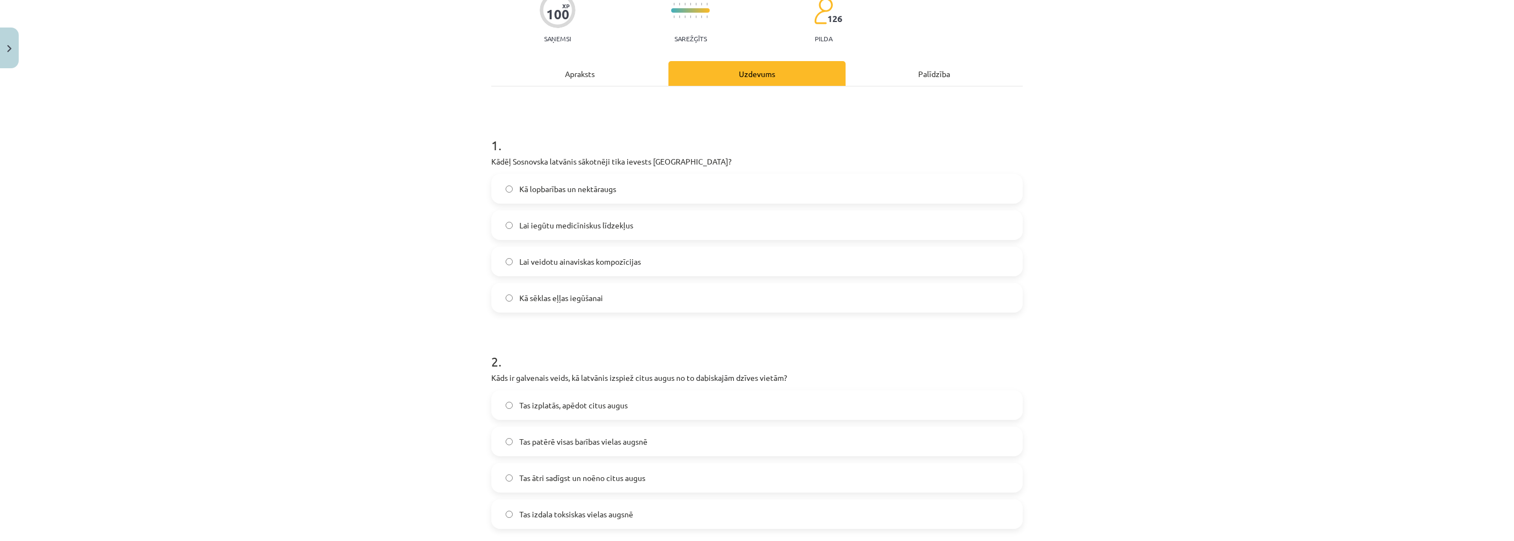
scroll to position [248, 0]
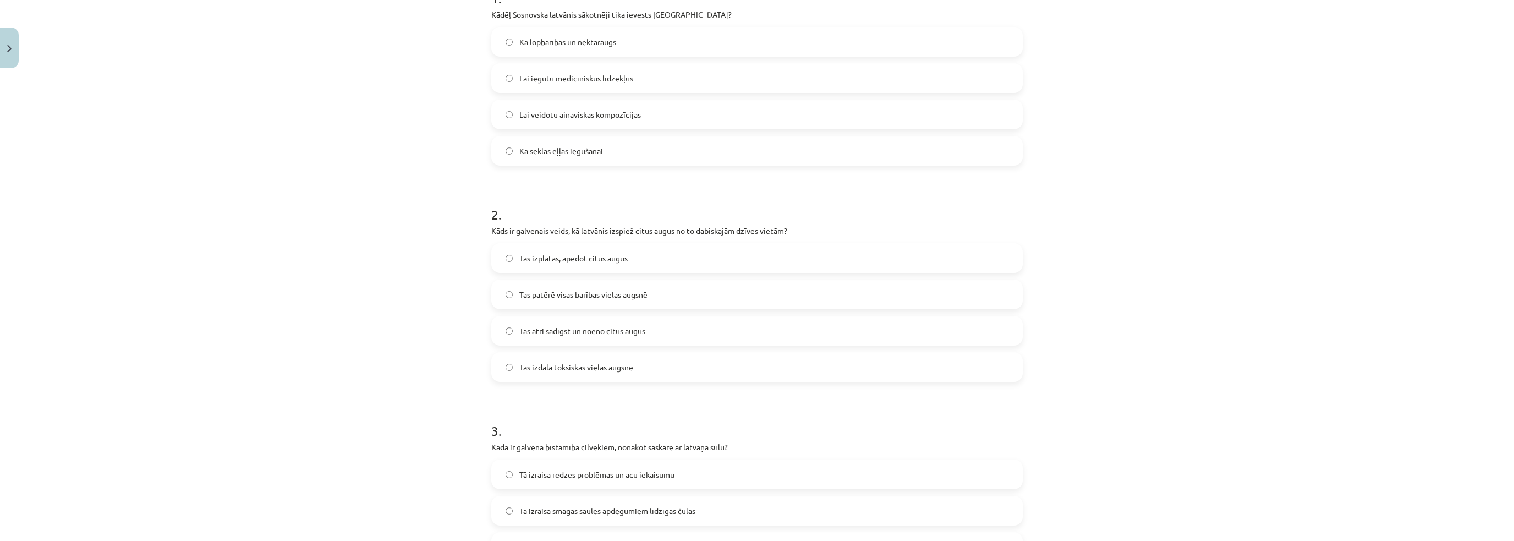
click at [559, 327] on span "Tas ātri sadīgst un noēno citus augus" at bounding box center [582, 331] width 126 height 12
click at [394, 327] on div "Mācību tēma: Bioloģijas 9. klases 1. ieskaites mācību materiāls - laboratorijas…" at bounding box center [757, 270] width 1514 height 541
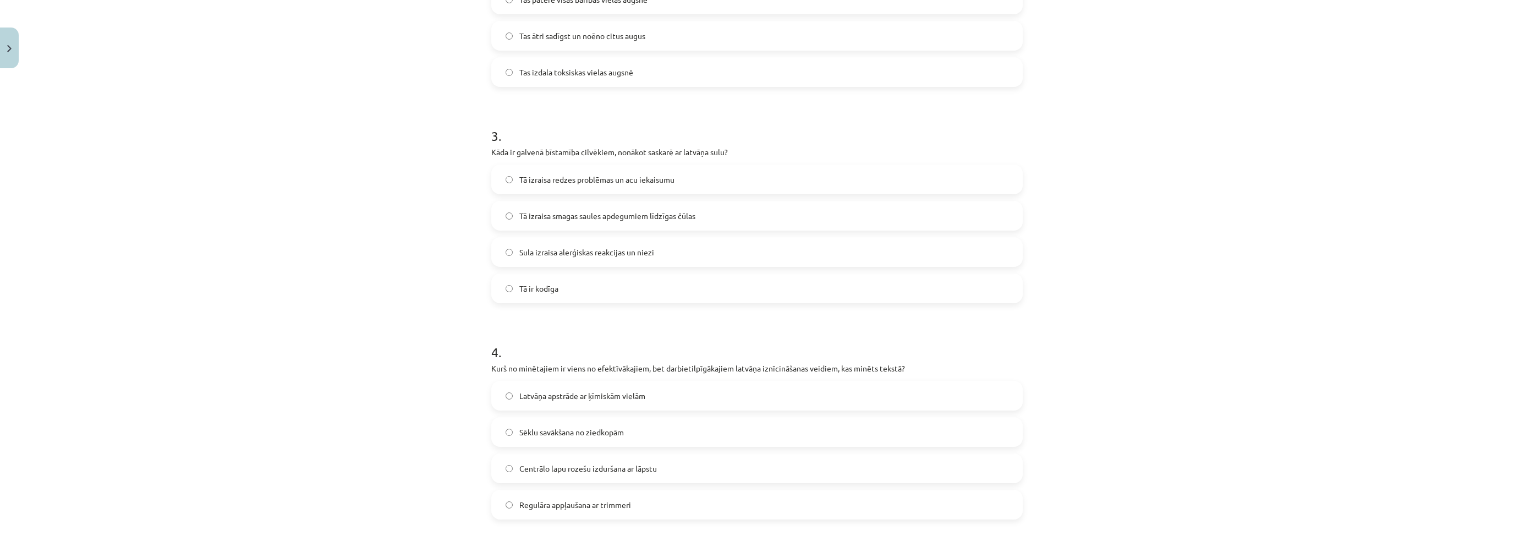
scroll to position [578, 0]
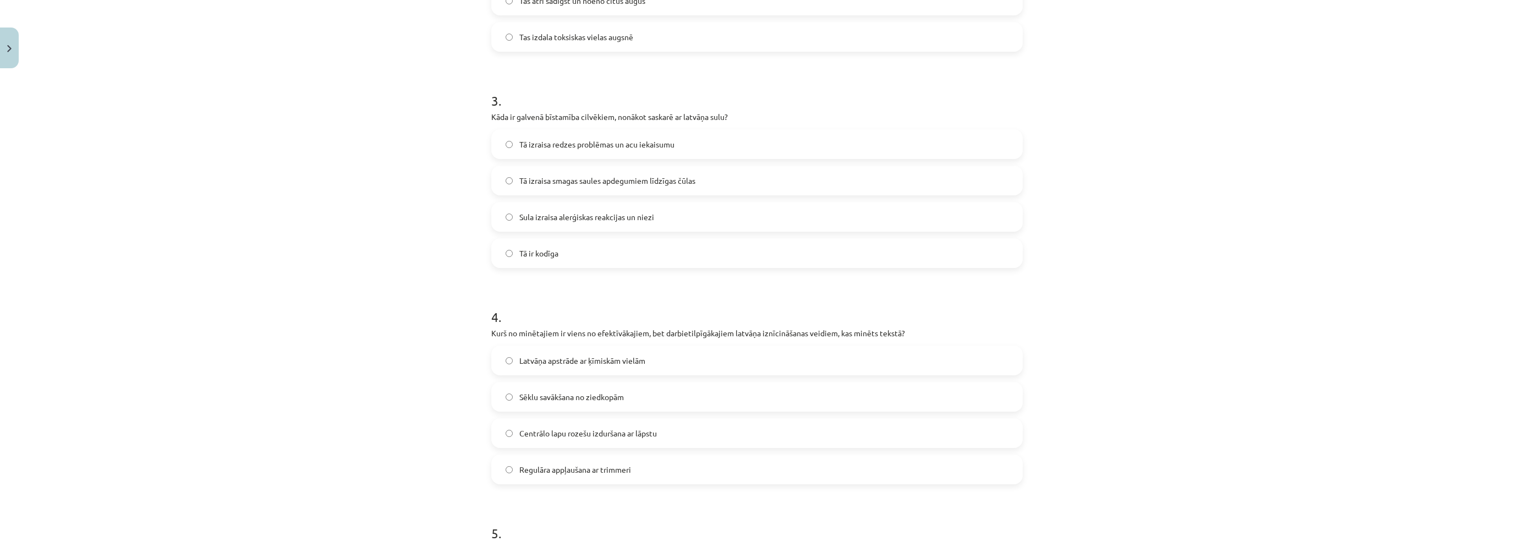
click at [541, 179] on span "Tā izraisa smagas saules apdegumiem līdzīgas čūlas" at bounding box center [607, 181] width 176 height 12
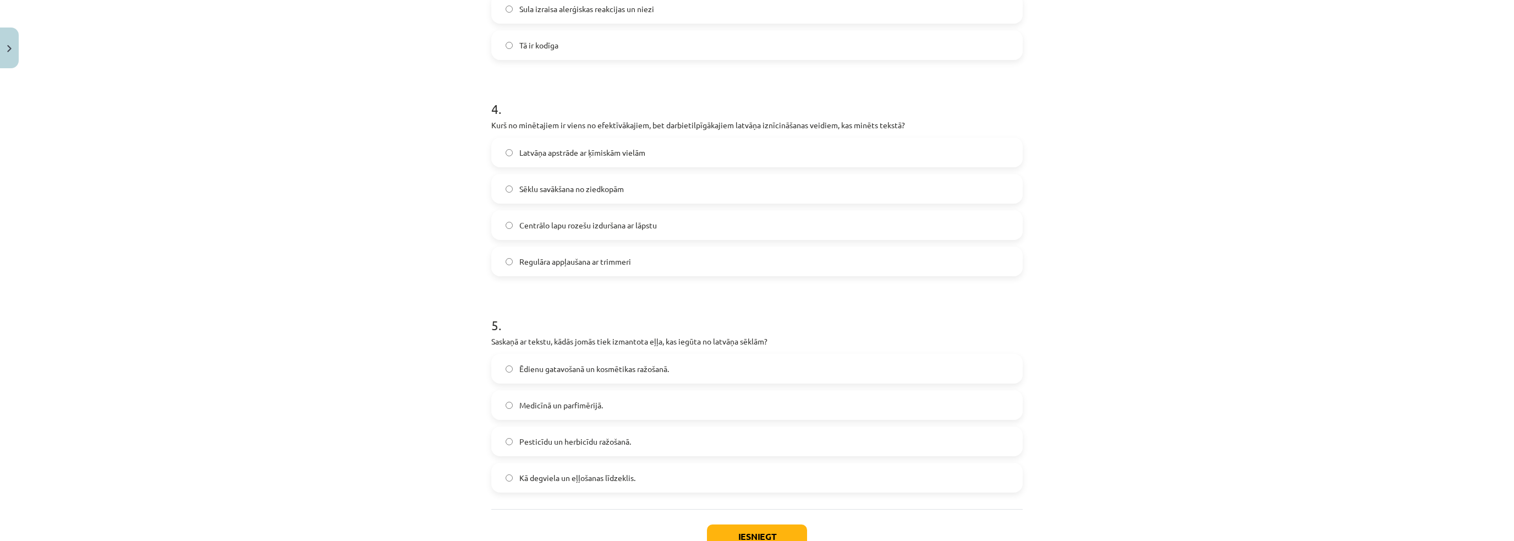
scroll to position [798, 0]
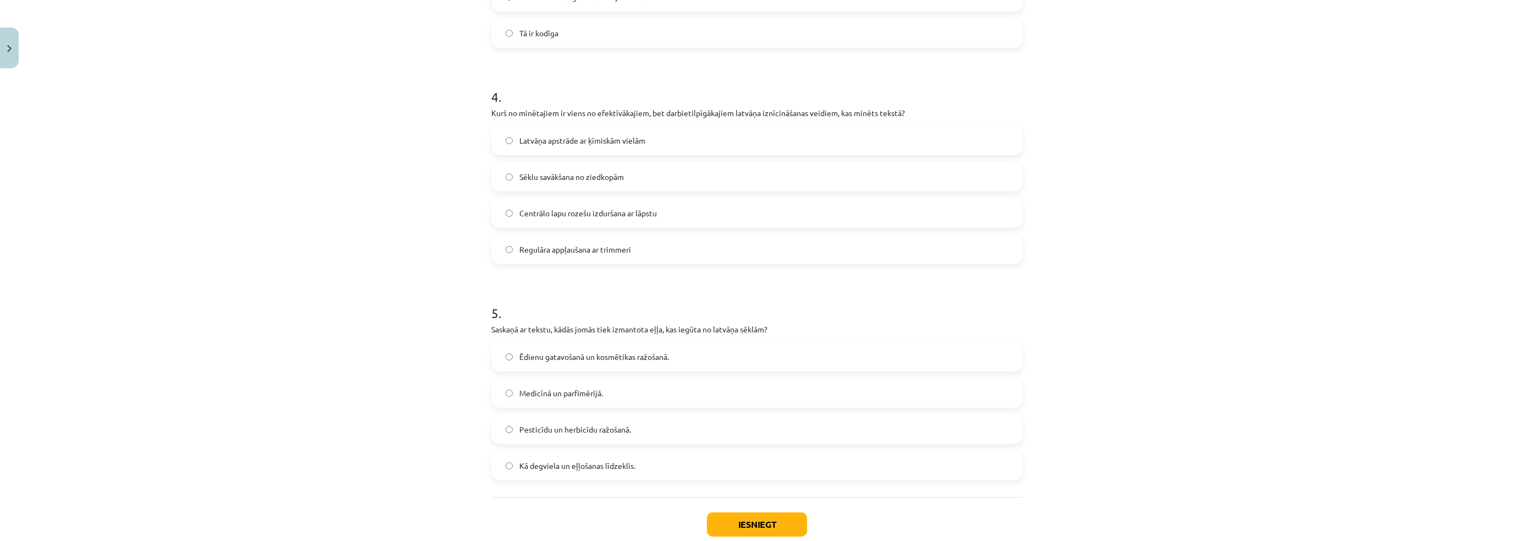
click at [540, 147] on label "Latvāņa apstrāde ar ķīmiskām vielām" at bounding box center [756, 141] width 529 height 28
click at [327, 220] on div "Mācību tēma: Bioloģijas 9. klases 1. ieskaites mācību materiāls - laboratorijas…" at bounding box center [757, 270] width 1514 height 541
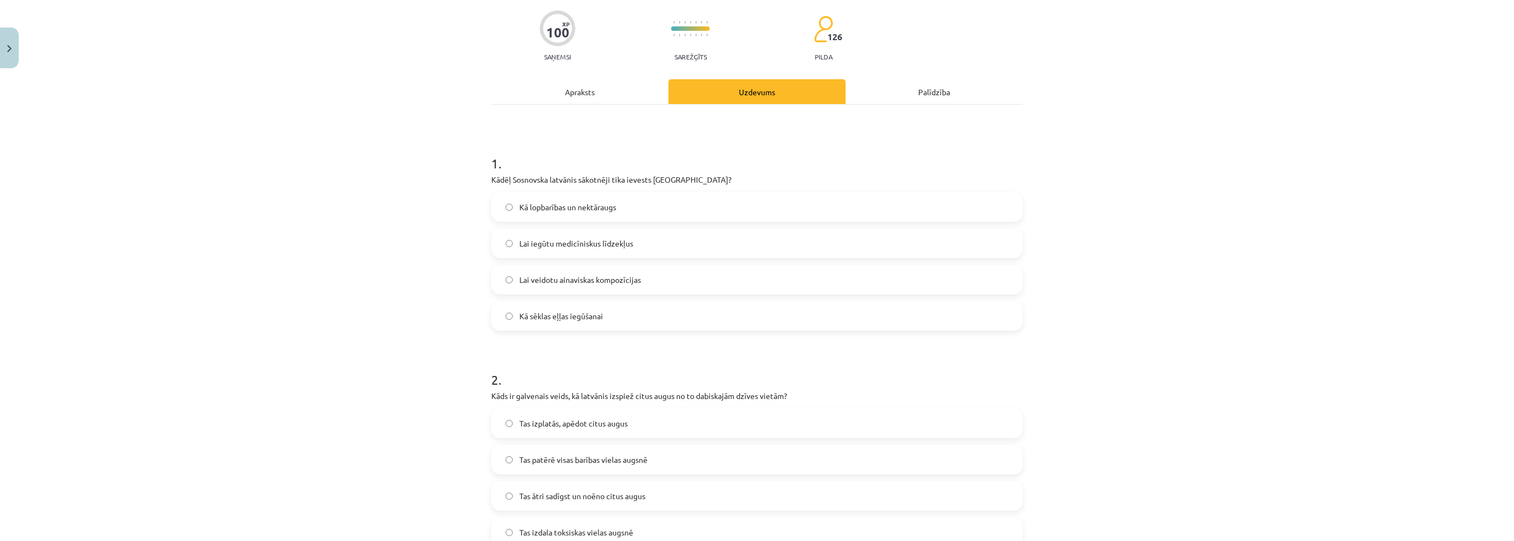
click at [550, 98] on div "Apraksts" at bounding box center [579, 91] width 177 height 25
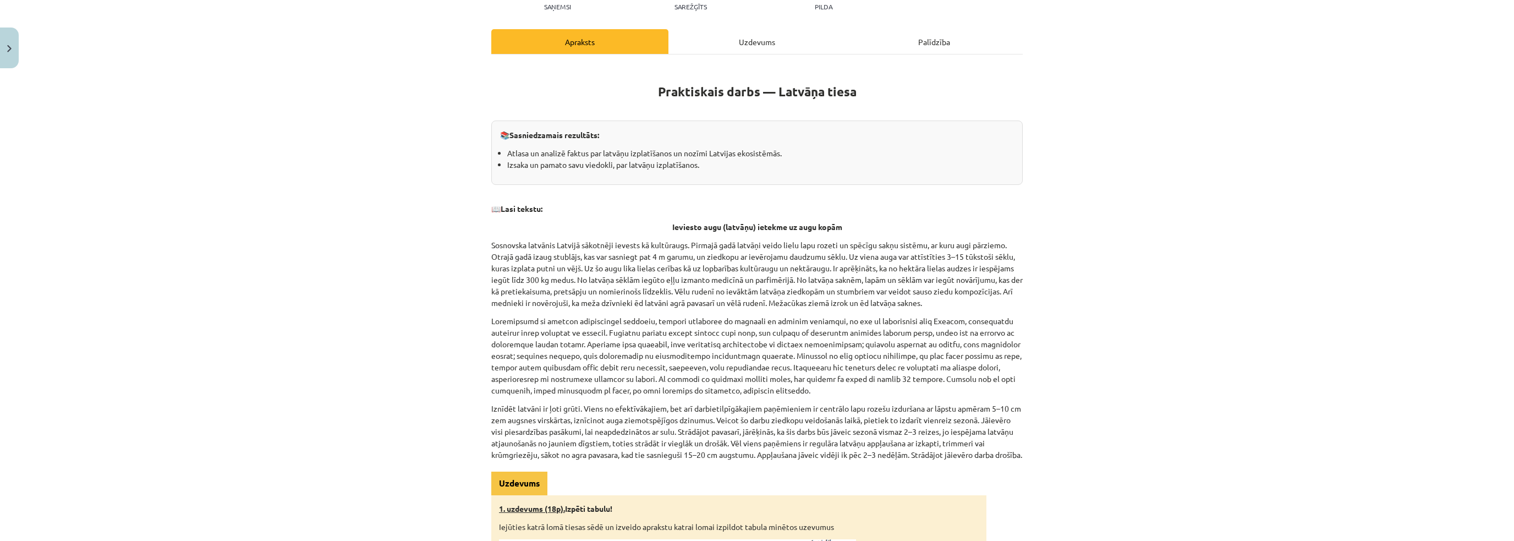
scroll to position [28, 0]
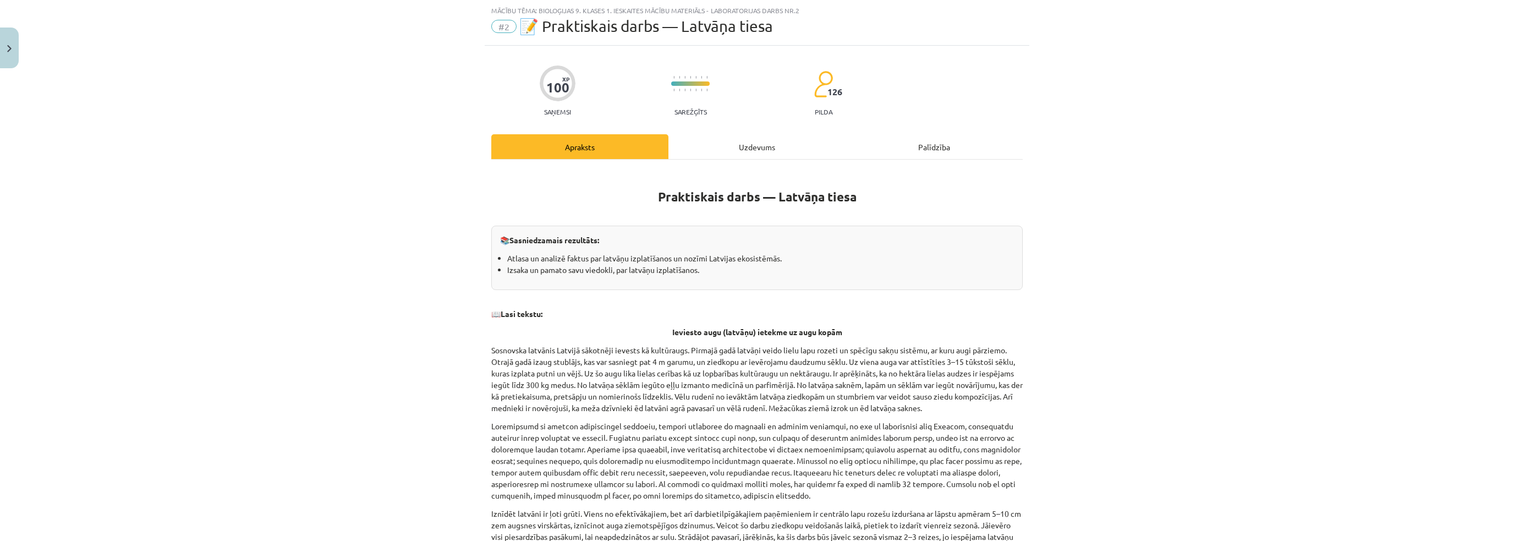
click at [816, 145] on div "Uzdevums" at bounding box center [757, 146] width 177 height 25
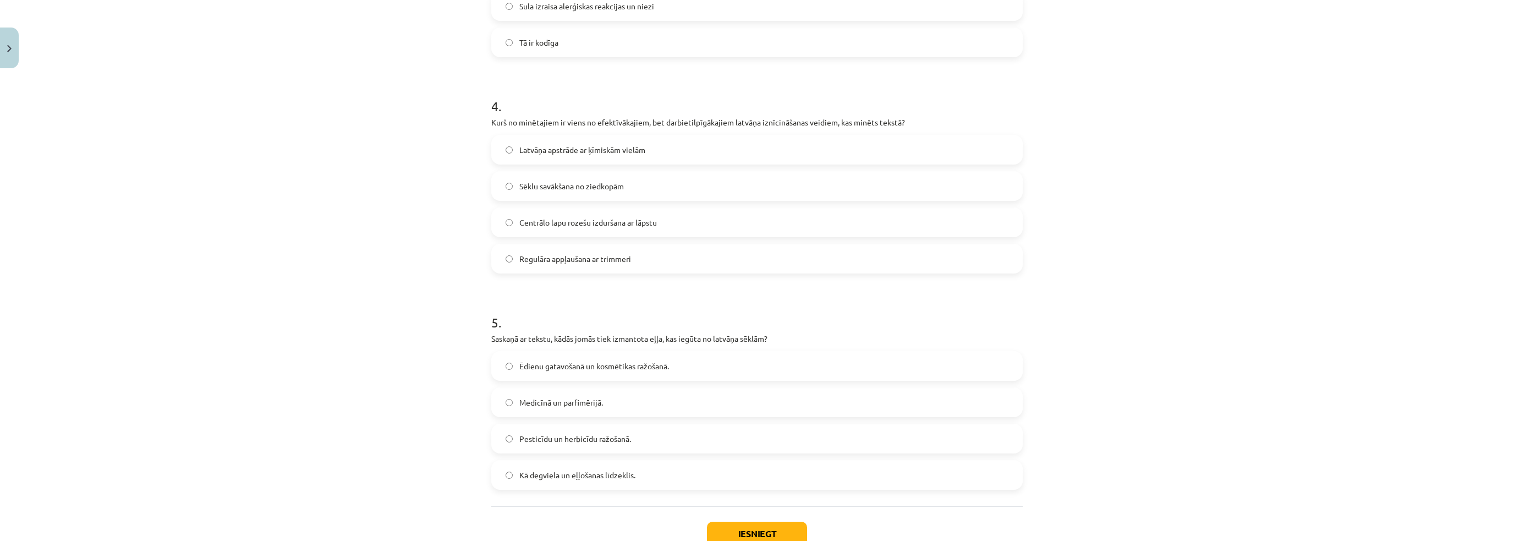
scroll to position [798, 0]
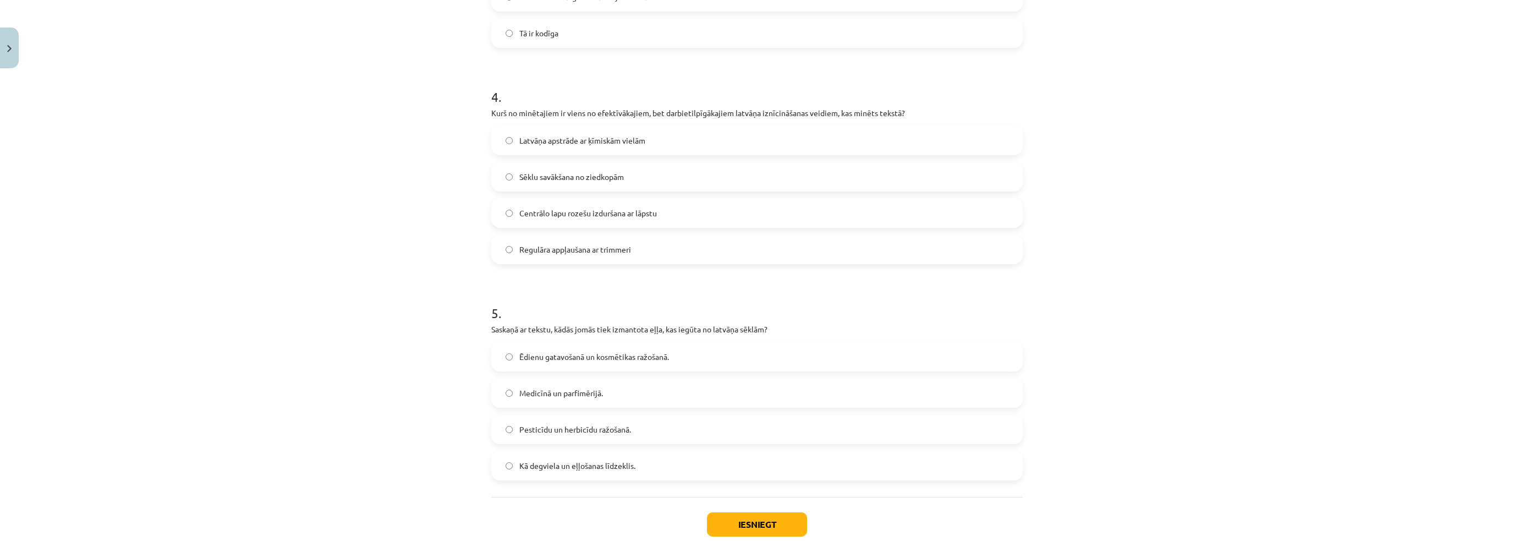
click at [563, 222] on label "Centrālo lapu rozešu izduršana ar lāpstu" at bounding box center [756, 213] width 529 height 28
click at [407, 272] on div "Mācību tēma: Bioloģijas 9. klases 1. ieskaites mācību materiāls - laboratorijas…" at bounding box center [757, 270] width 1514 height 541
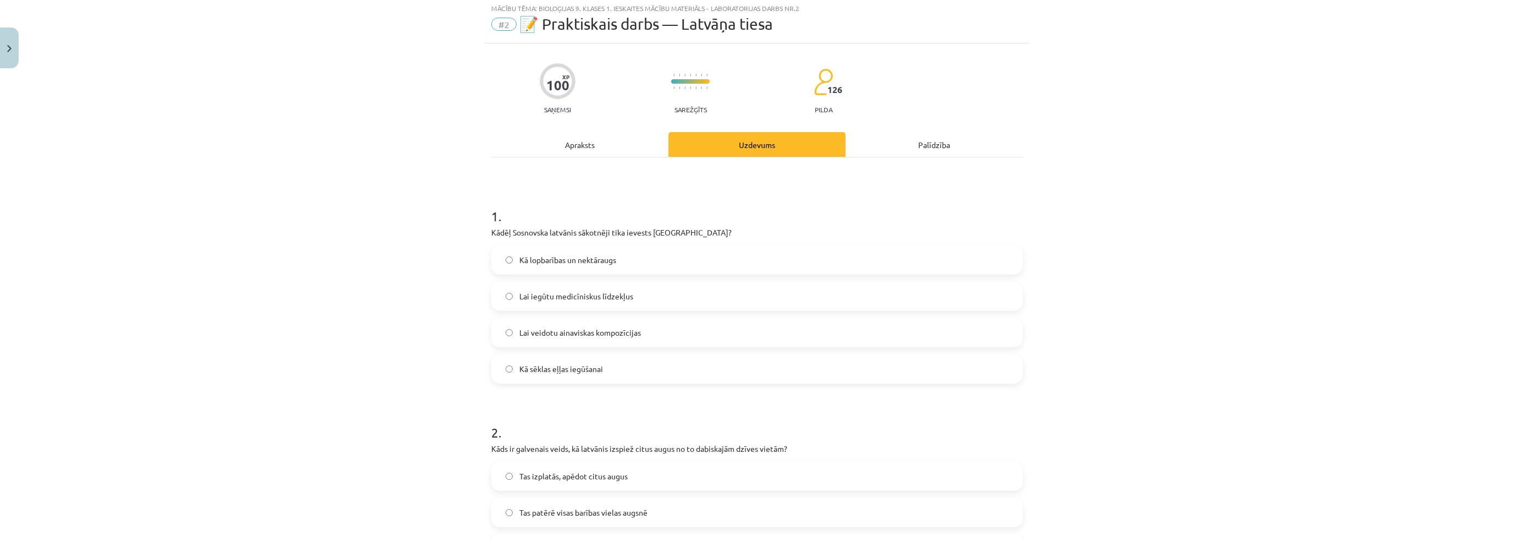
scroll to position [28, 0]
click at [558, 136] on div "Apraksts" at bounding box center [579, 146] width 177 height 25
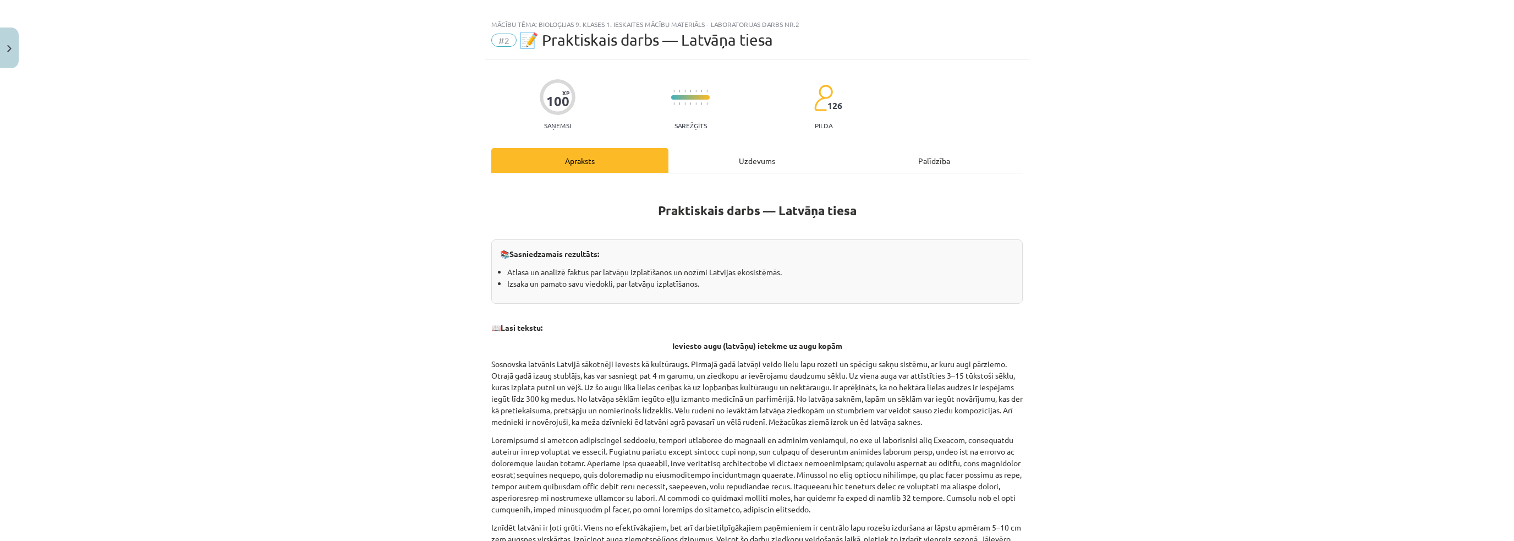
scroll to position [0, 0]
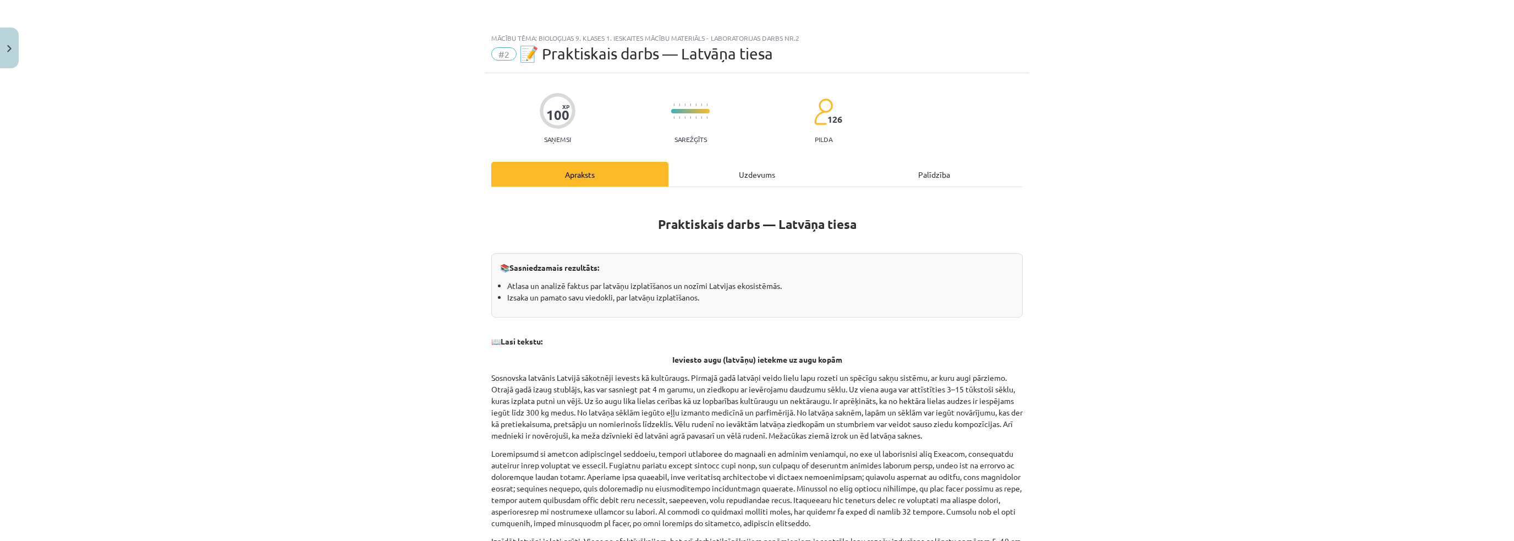
click at [720, 168] on div "Uzdevums" at bounding box center [757, 174] width 177 height 25
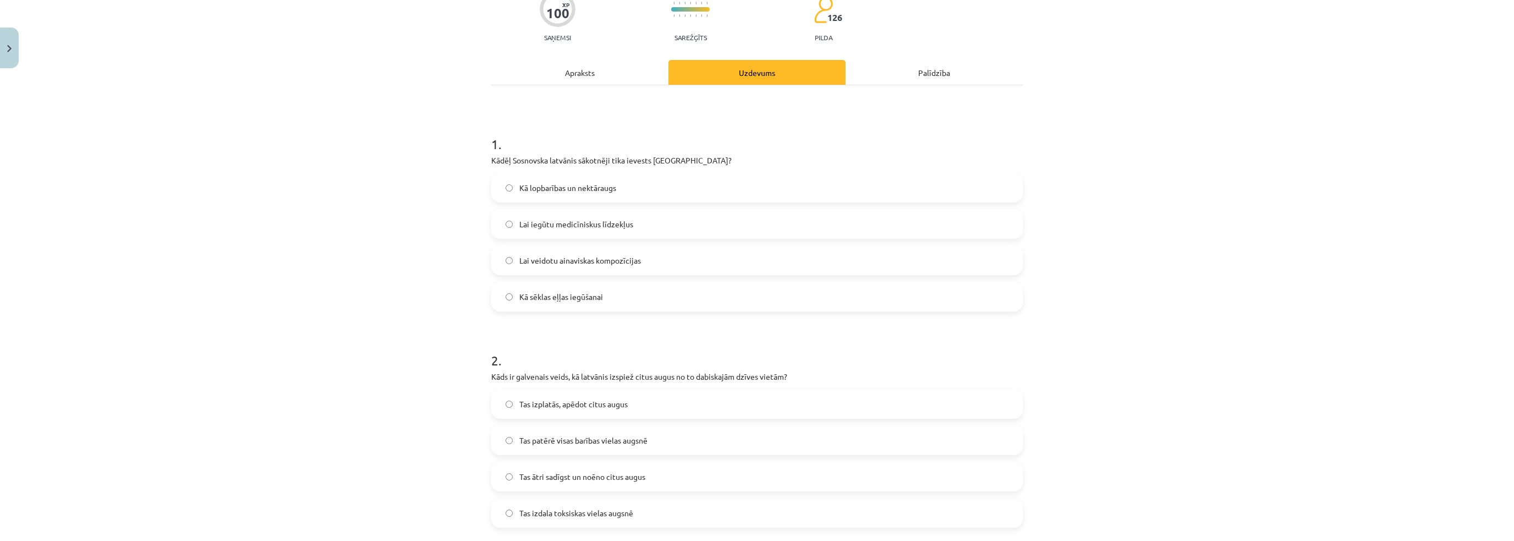
scroll to position [864, 0]
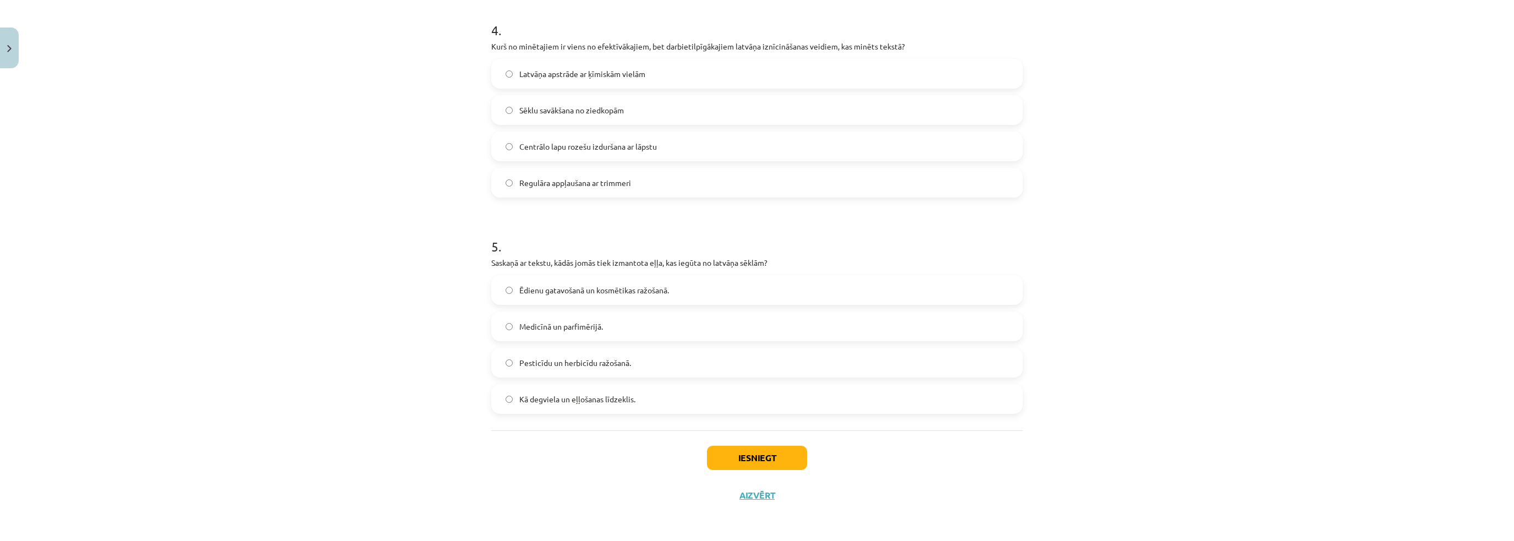
click at [604, 326] on label "Medicīnā un parfimērijā." at bounding box center [756, 327] width 529 height 28
click at [737, 451] on button "Iesniegt" at bounding box center [757, 458] width 100 height 24
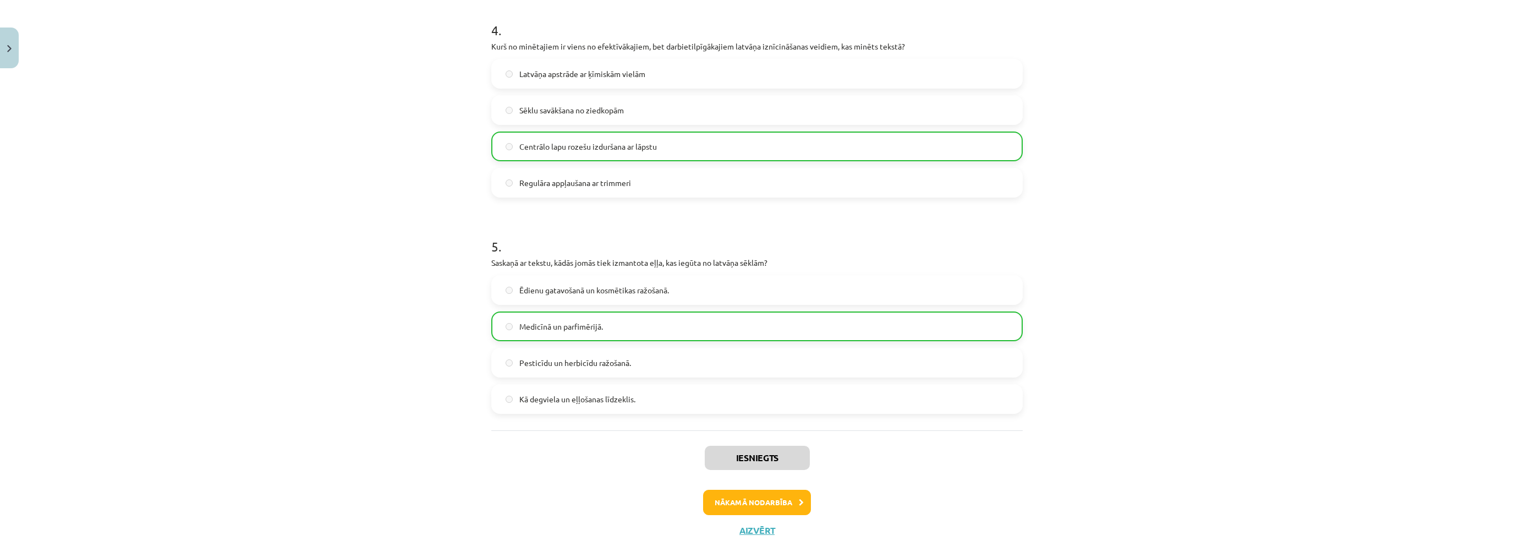
click at [381, 250] on div "Mācību tēma: Bioloģijas 9. klases 1. ieskaites mācību materiāls - laboratorijas…" at bounding box center [757, 270] width 1514 height 541
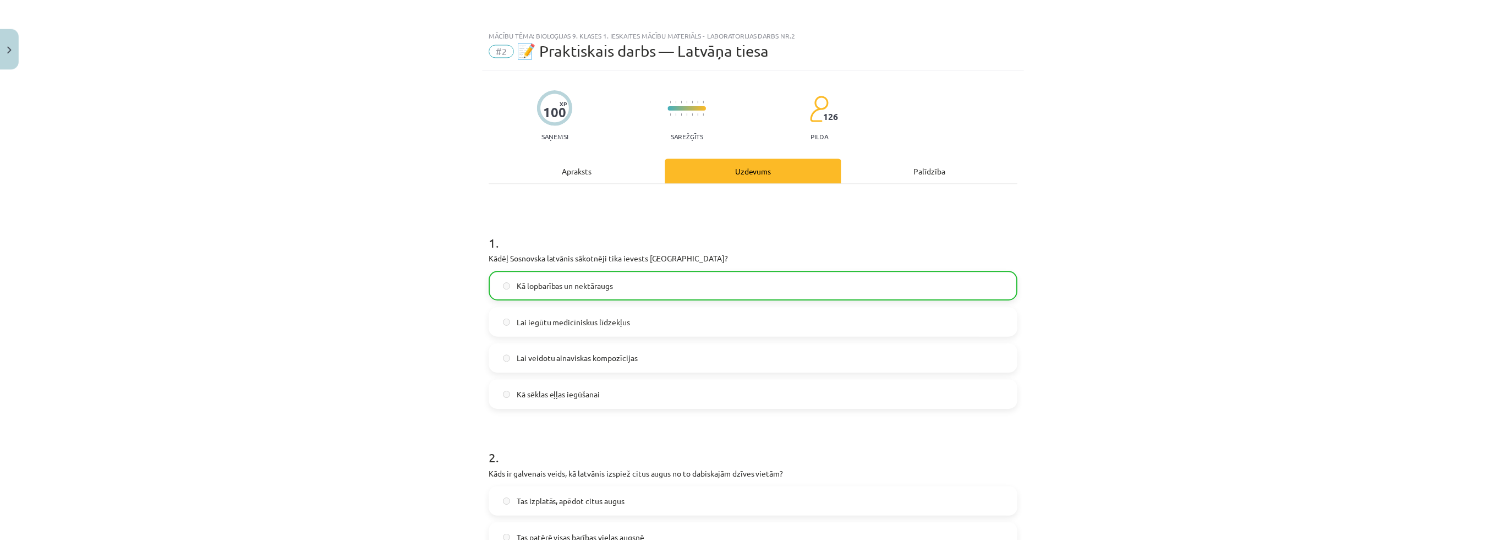
scroll to position [0, 0]
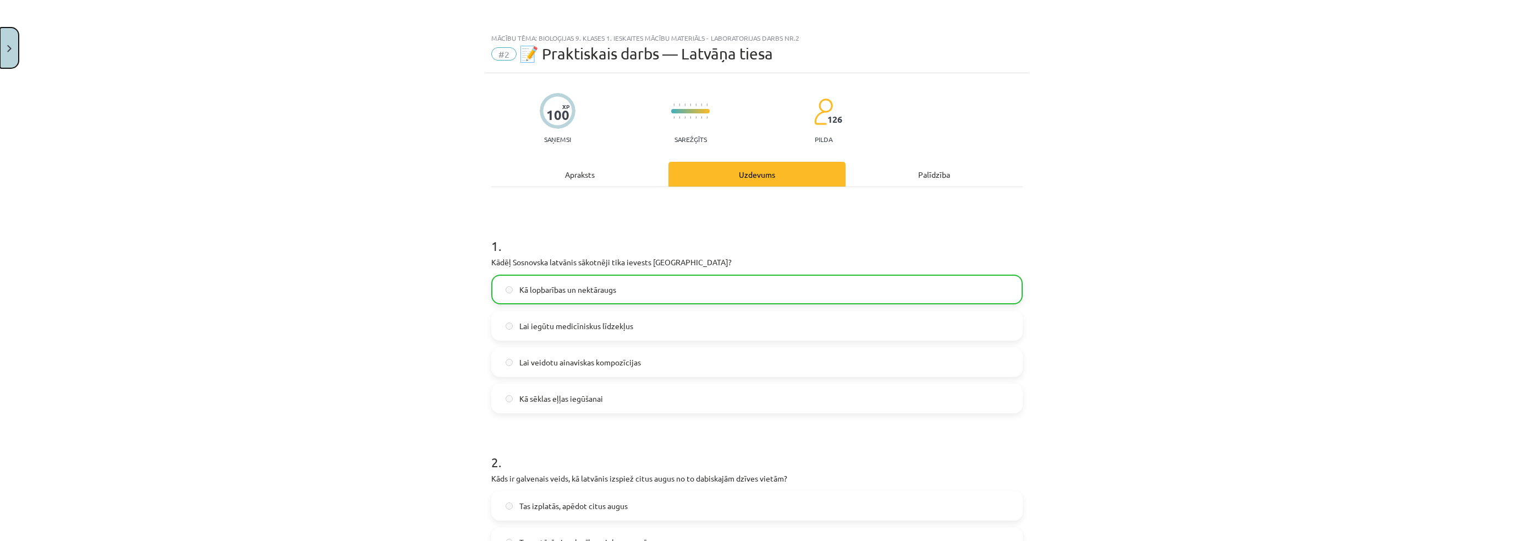
click at [3, 65] on button "Close" at bounding box center [9, 48] width 19 height 41
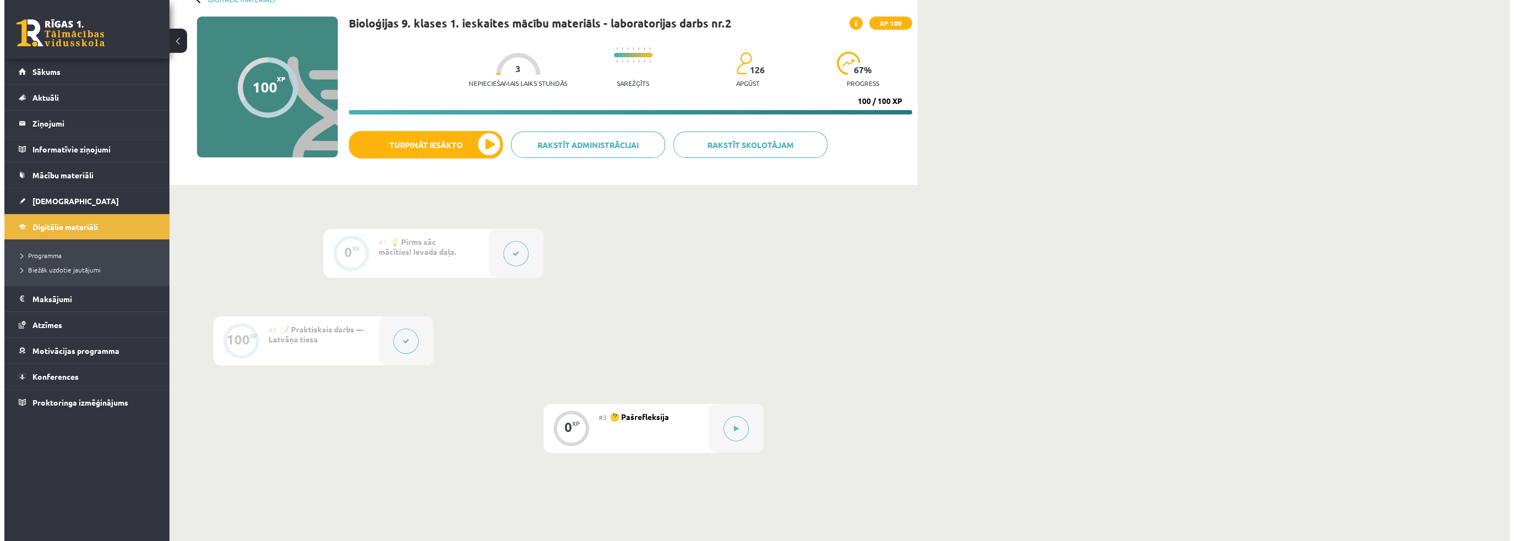
scroll to position [172, 0]
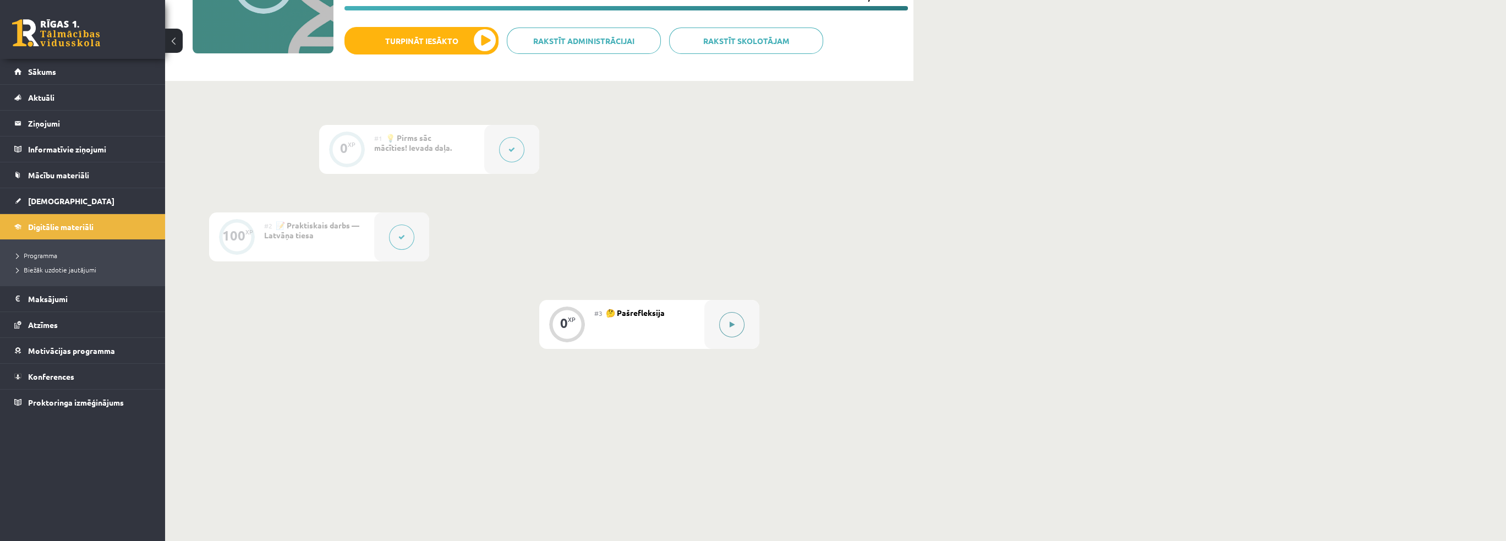
click at [718, 326] on div at bounding box center [731, 324] width 55 height 49
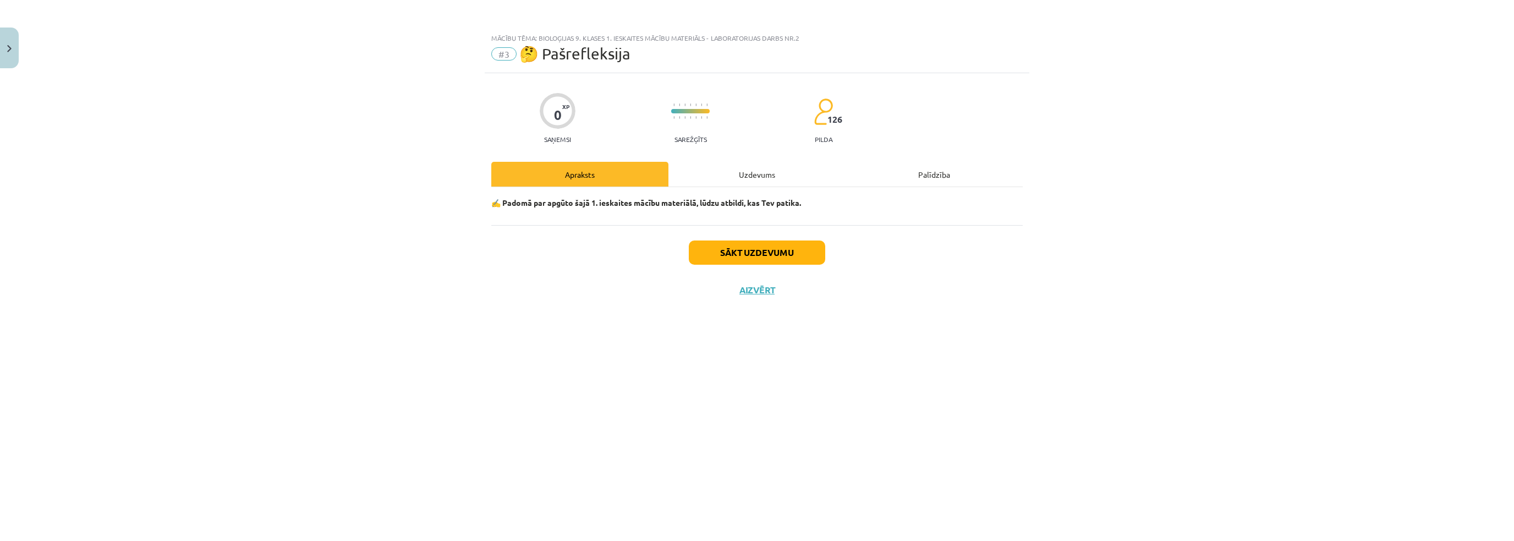
click at [740, 176] on div "Uzdevums" at bounding box center [757, 174] width 177 height 25
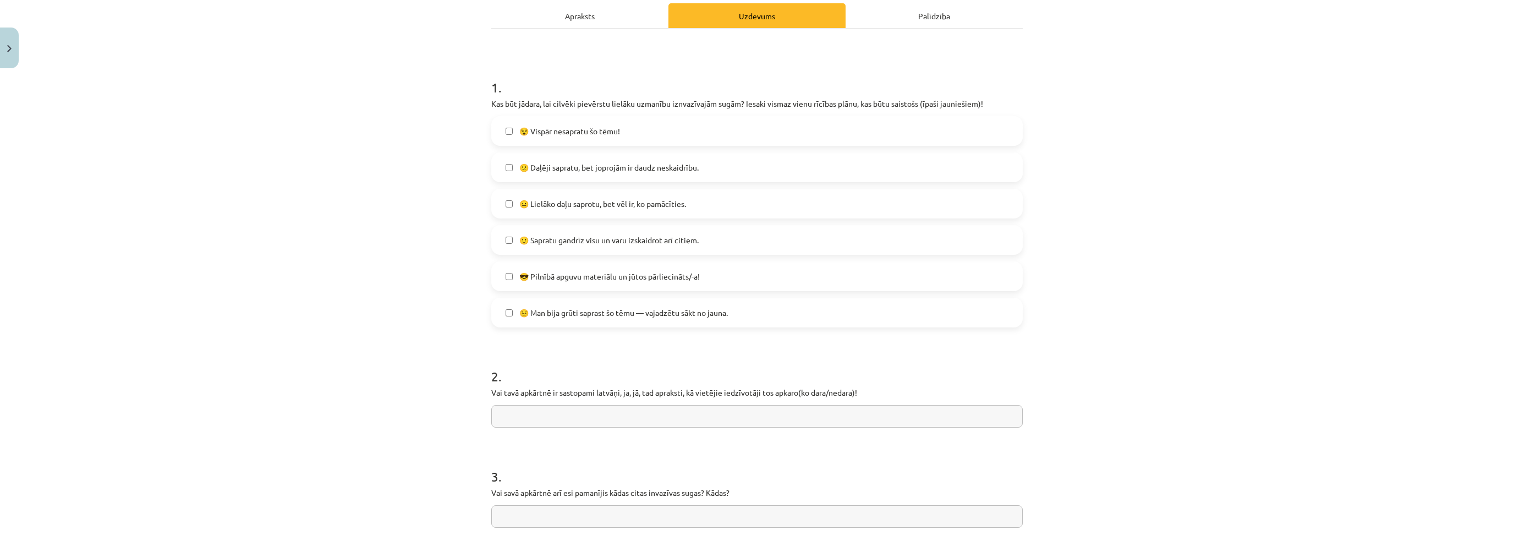
scroll to position [165, 0]
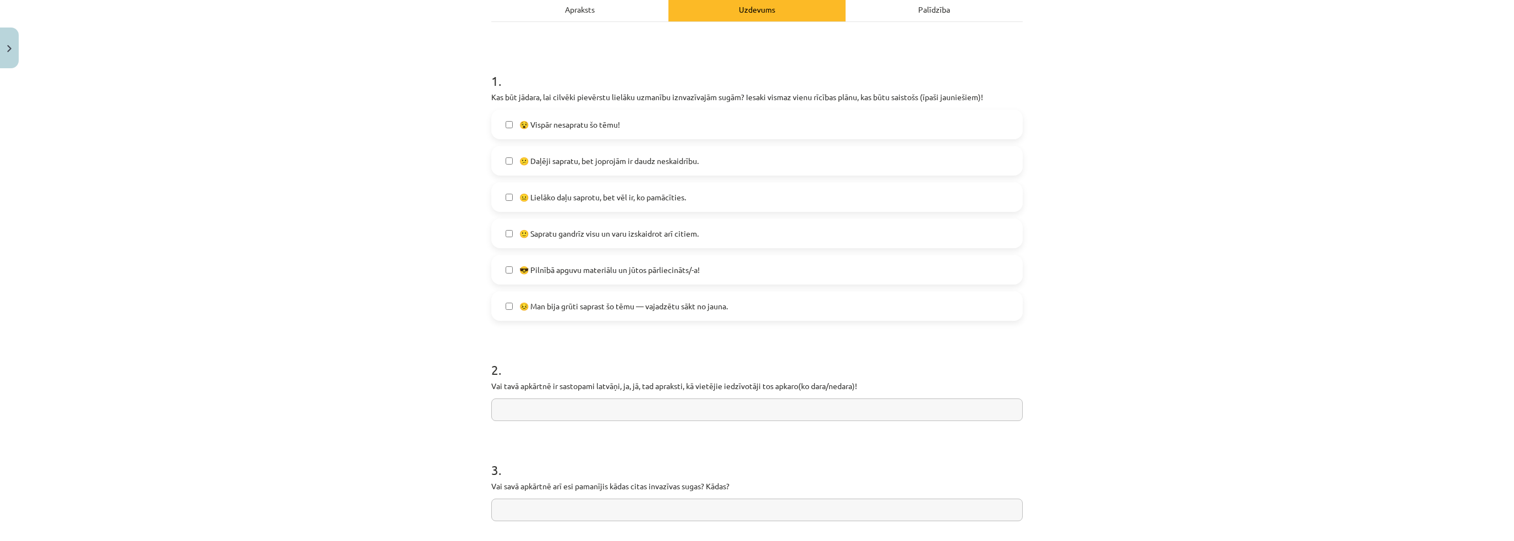
click at [524, 124] on span "😵 Vispār nesapratu šo tēmu!" at bounding box center [569, 125] width 101 height 12
click at [527, 116] on label "😵 Vispār nesapratu šo tēmu!" at bounding box center [756, 125] width 529 height 28
click at [557, 205] on label "😐 Lielāko daļu saprotu, bet vēl ir, ko pamācīties." at bounding box center [756, 197] width 529 height 28
click at [550, 223] on label "🙂 Sapratu gandrīz visu un varu izskaidrot arī citiem." at bounding box center [756, 234] width 529 height 28
click at [520, 193] on span "😐 Lielāko daļu saprotu, bet vēl ir, ko pamācīties." at bounding box center [602, 197] width 167 height 12
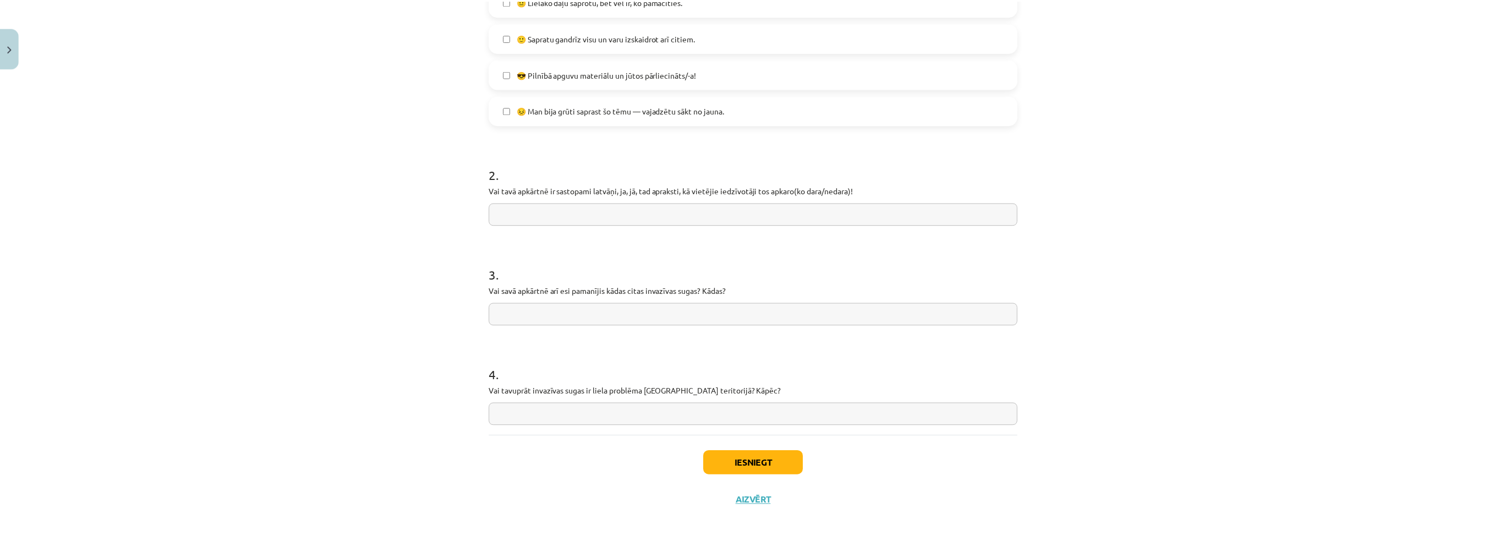
scroll to position [366, 0]
click at [708, 204] on input "text" at bounding box center [757, 209] width 532 height 23
click at [734, 453] on button "Iesniegt" at bounding box center [757, 458] width 100 height 24
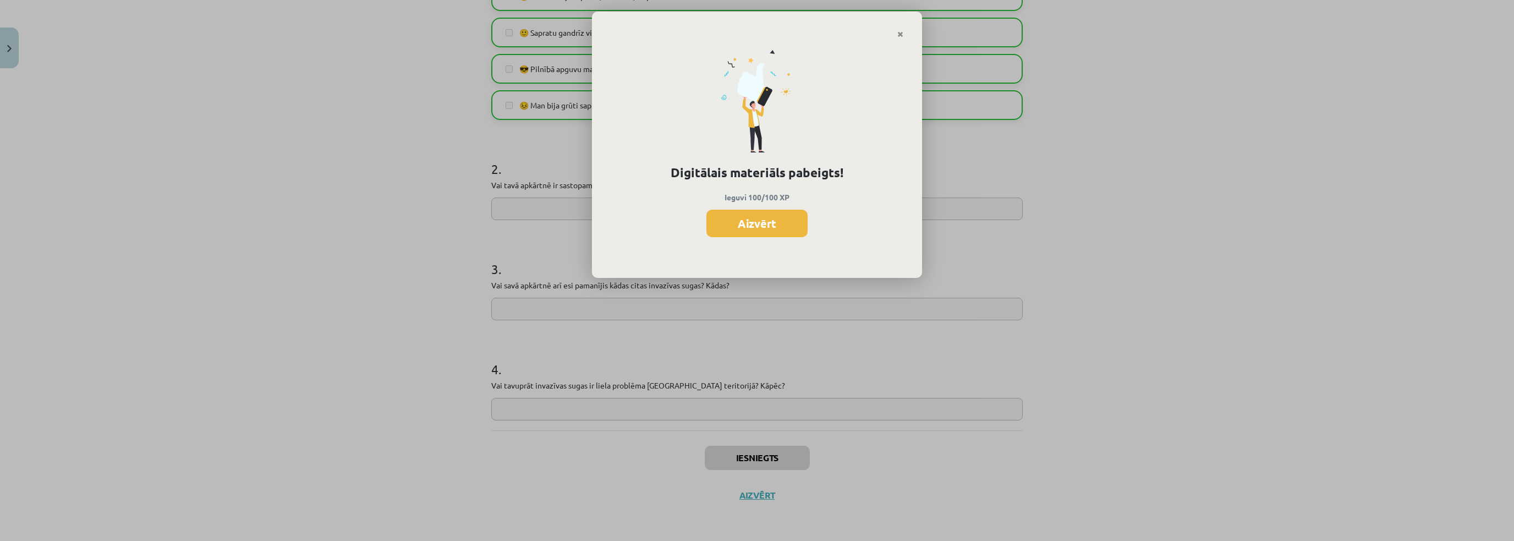
drag, startPoint x: 731, startPoint y: 221, endPoint x: 708, endPoint y: 195, distance: 34.7
click at [735, 227] on button "Aizvērt" at bounding box center [757, 224] width 101 height 28
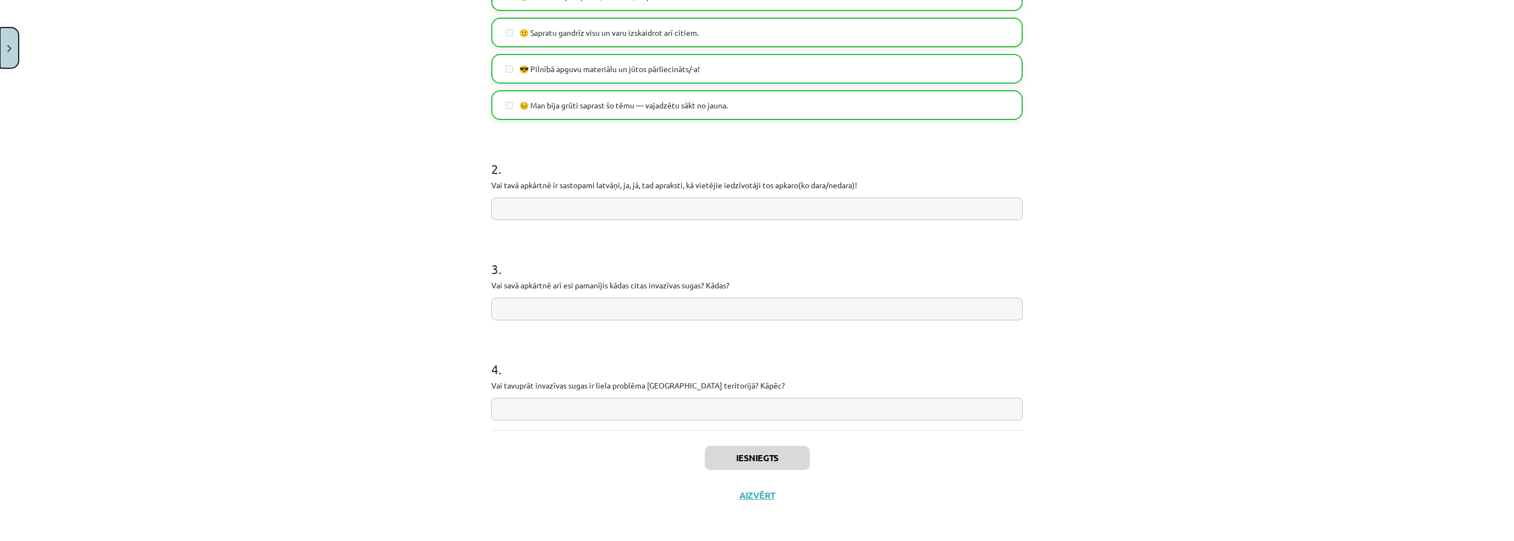
click at [4, 35] on button "Close" at bounding box center [9, 48] width 19 height 41
click at [41, 201] on div "Mācību tēma: Bioloģijas 9. klases 1. ieskaites mācību materiāls - laboratorijas…" at bounding box center [753, 270] width 1506 height 541
click at [41, 201] on span "[DEMOGRAPHIC_DATA]" at bounding box center [71, 201] width 86 height 10
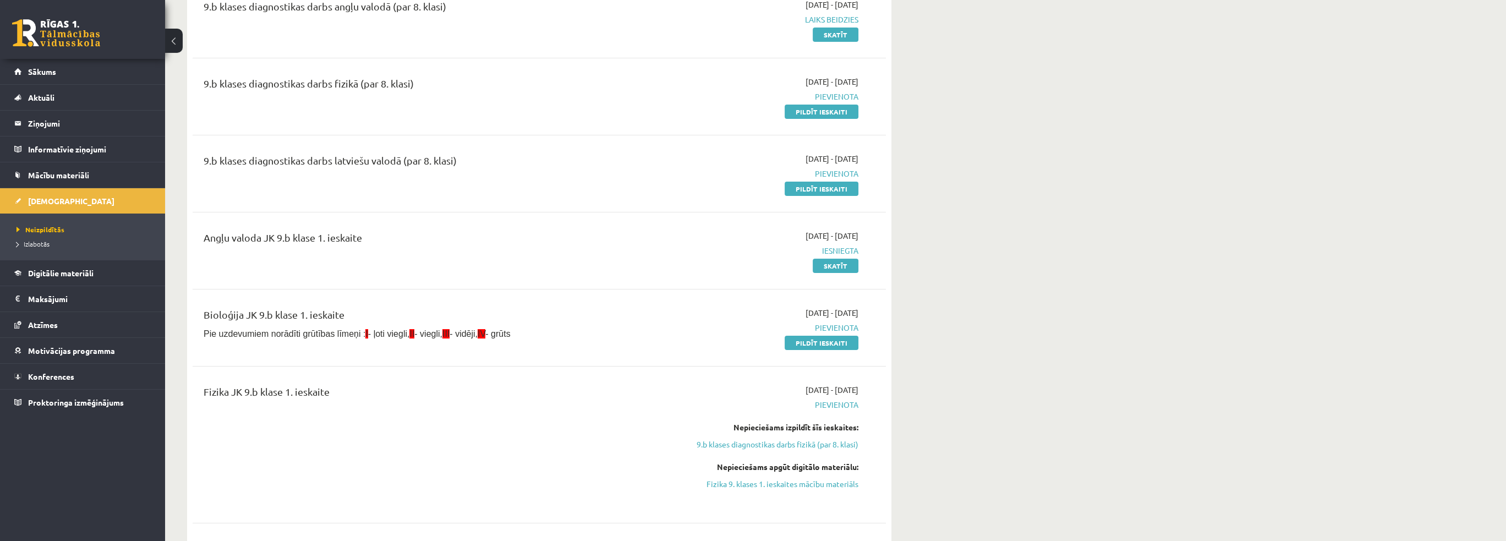
scroll to position [165, 0]
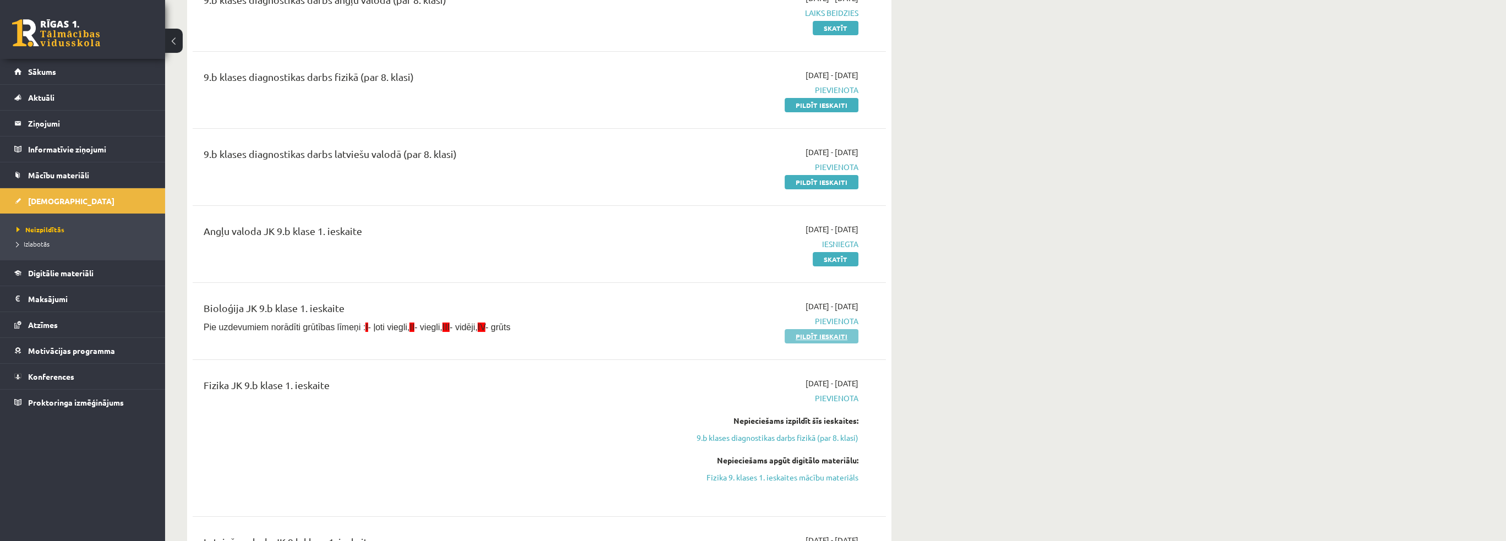
click at [829, 336] on link "Pildīt ieskaiti" at bounding box center [822, 336] width 74 height 14
